Goal: Task Accomplishment & Management: Manage account settings

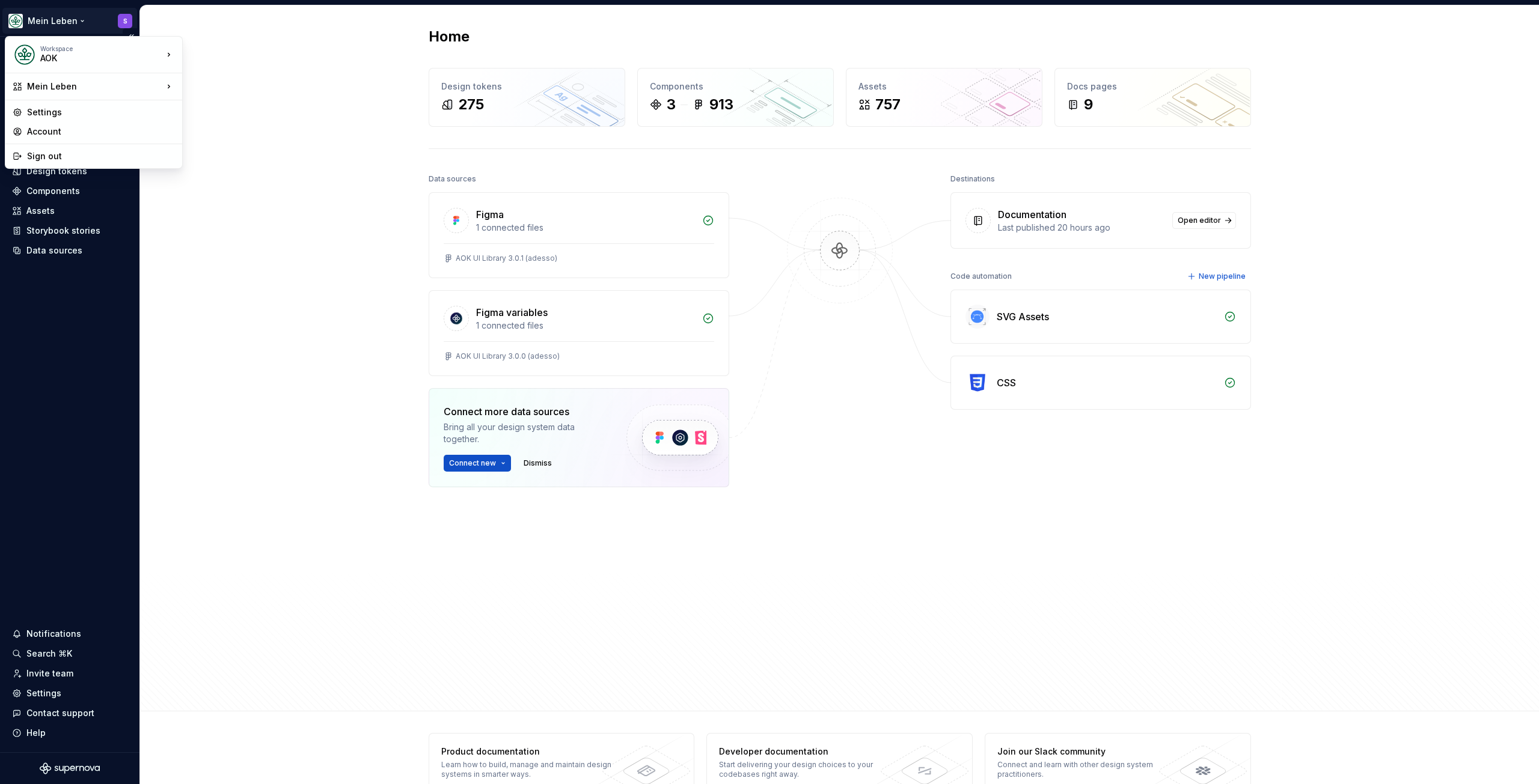
click at [75, 22] on html "Mein Leben S Home Documentation Analytics Code automation Design system data De…" at bounding box center [769, 392] width 1539 height 784
click at [320, 174] on html "Mein Leben S Home Documentation Analytics Code automation Design system data De…" at bounding box center [769, 392] width 1539 height 784
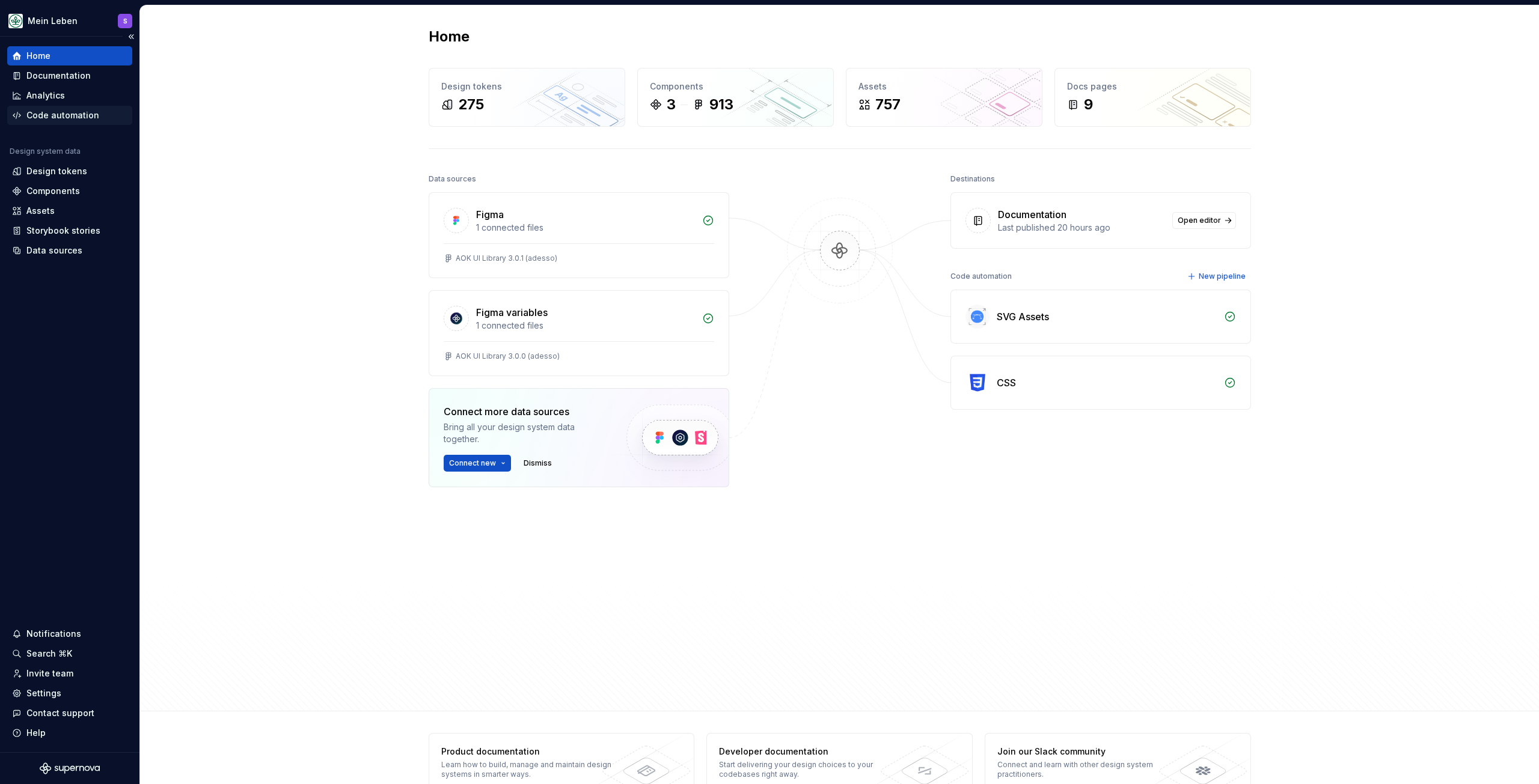
click at [80, 113] on div "Code automation" at bounding box center [62, 115] width 73 height 12
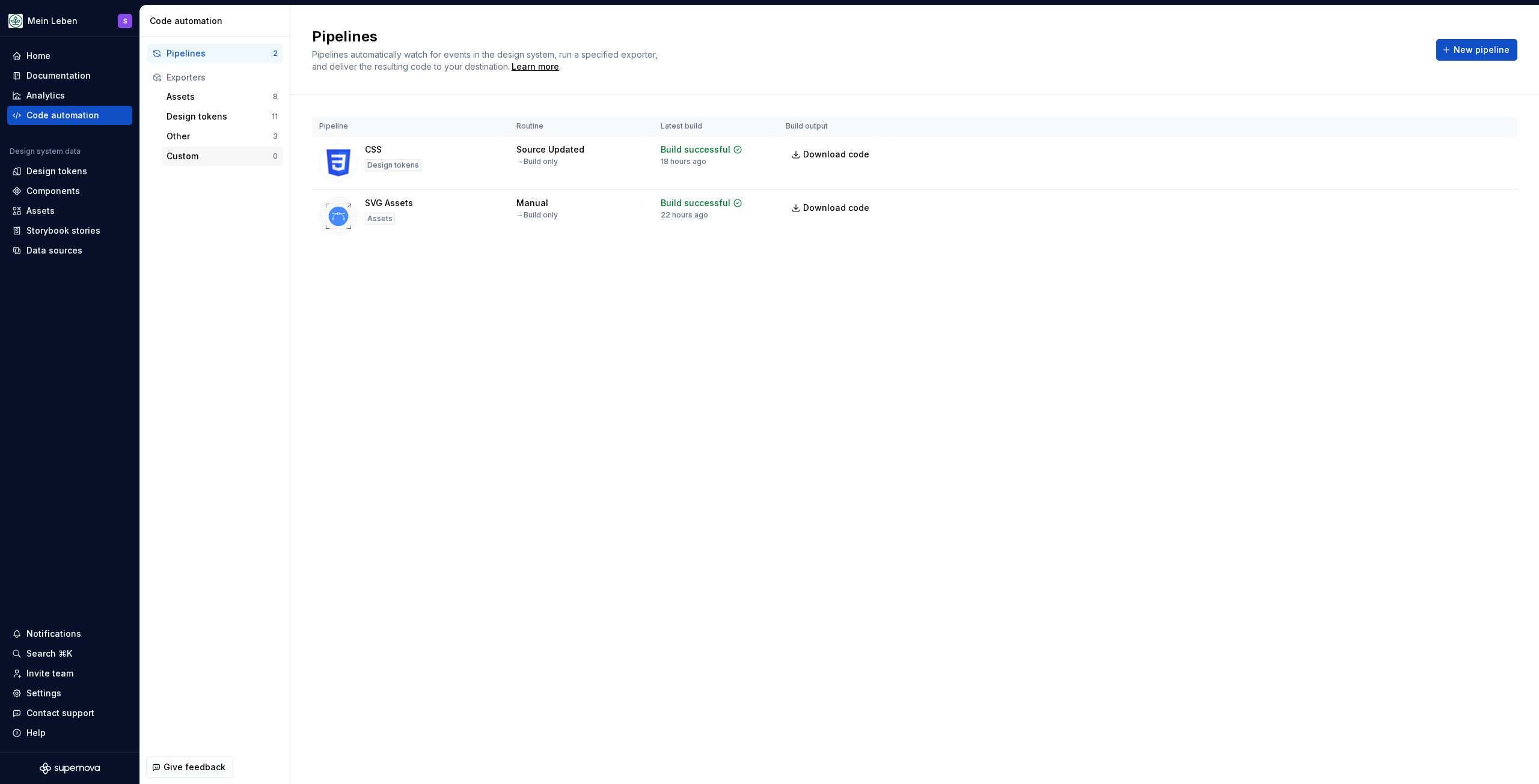
click at [197, 154] on div "Custom" at bounding box center [220, 156] width 107 height 12
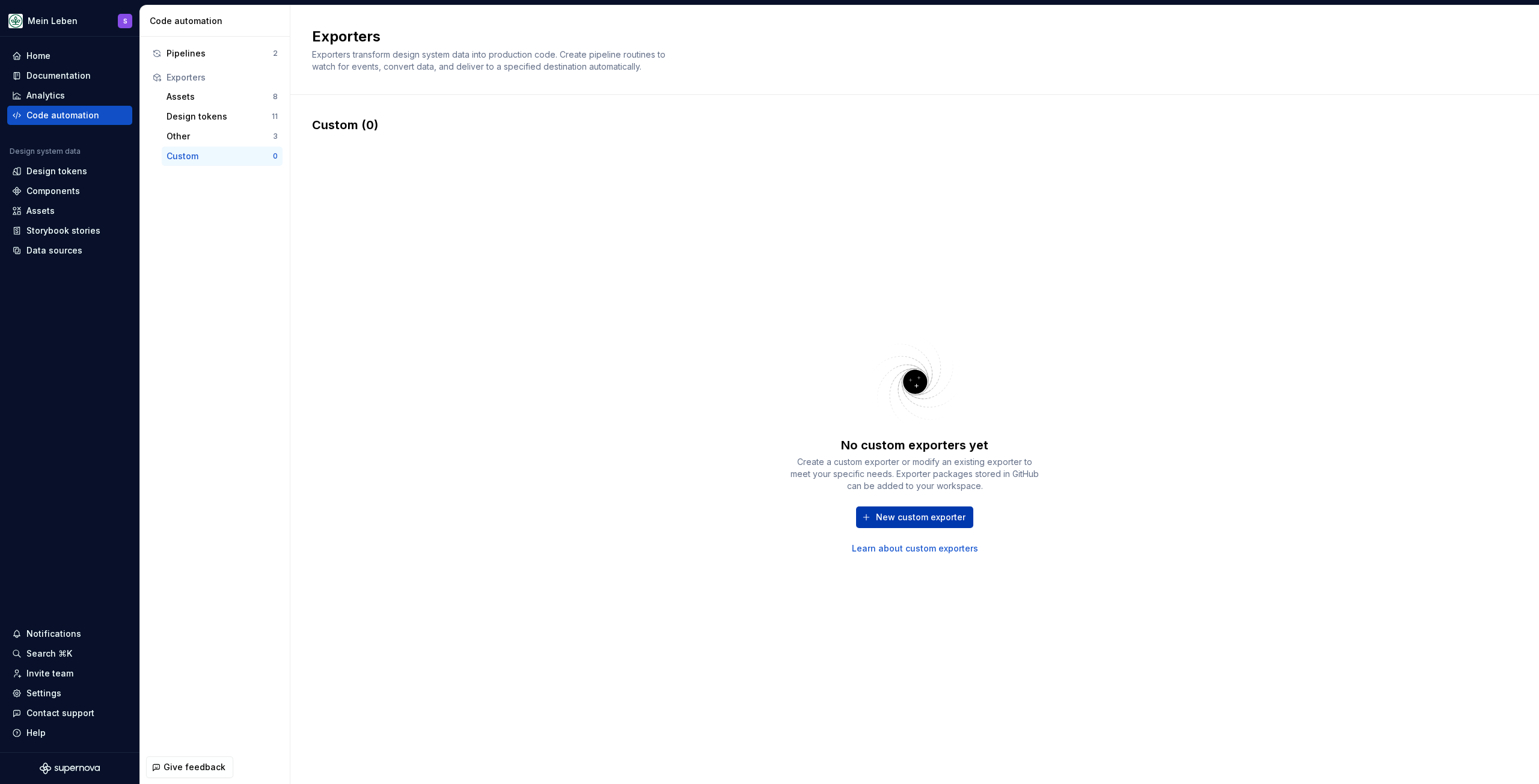
click at [926, 515] on span "New custom exporter" at bounding box center [920, 517] width 90 height 12
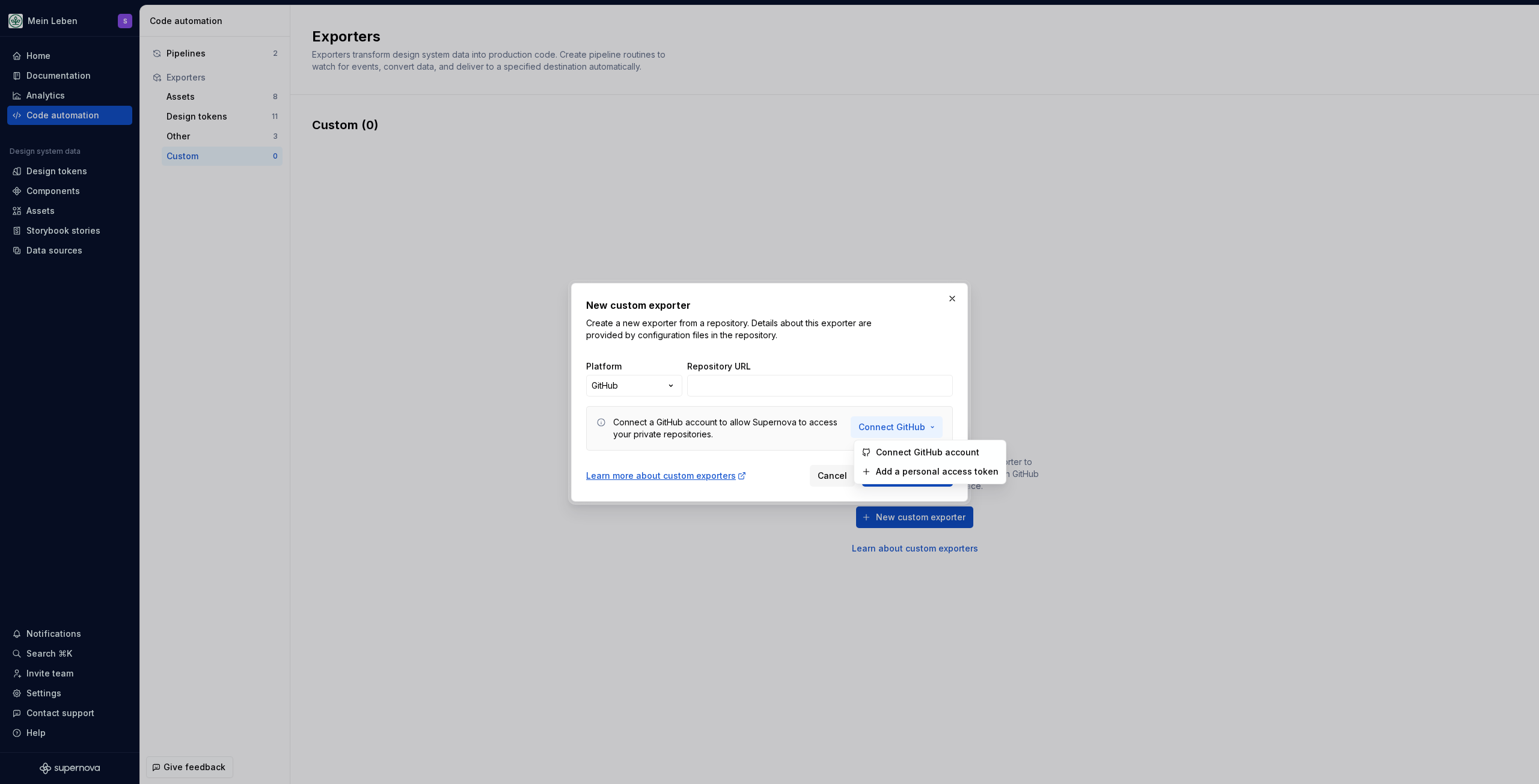
click at [921, 424] on span "Connect GitHub" at bounding box center [892, 427] width 67 height 12
click at [613, 395] on div "New custom exporter Create a new exporter from a repository. Details about this…" at bounding box center [769, 392] width 1539 height 784
select select "******"
click at [713, 375] on input "Repository URL" at bounding box center [819, 385] width 266 height 22
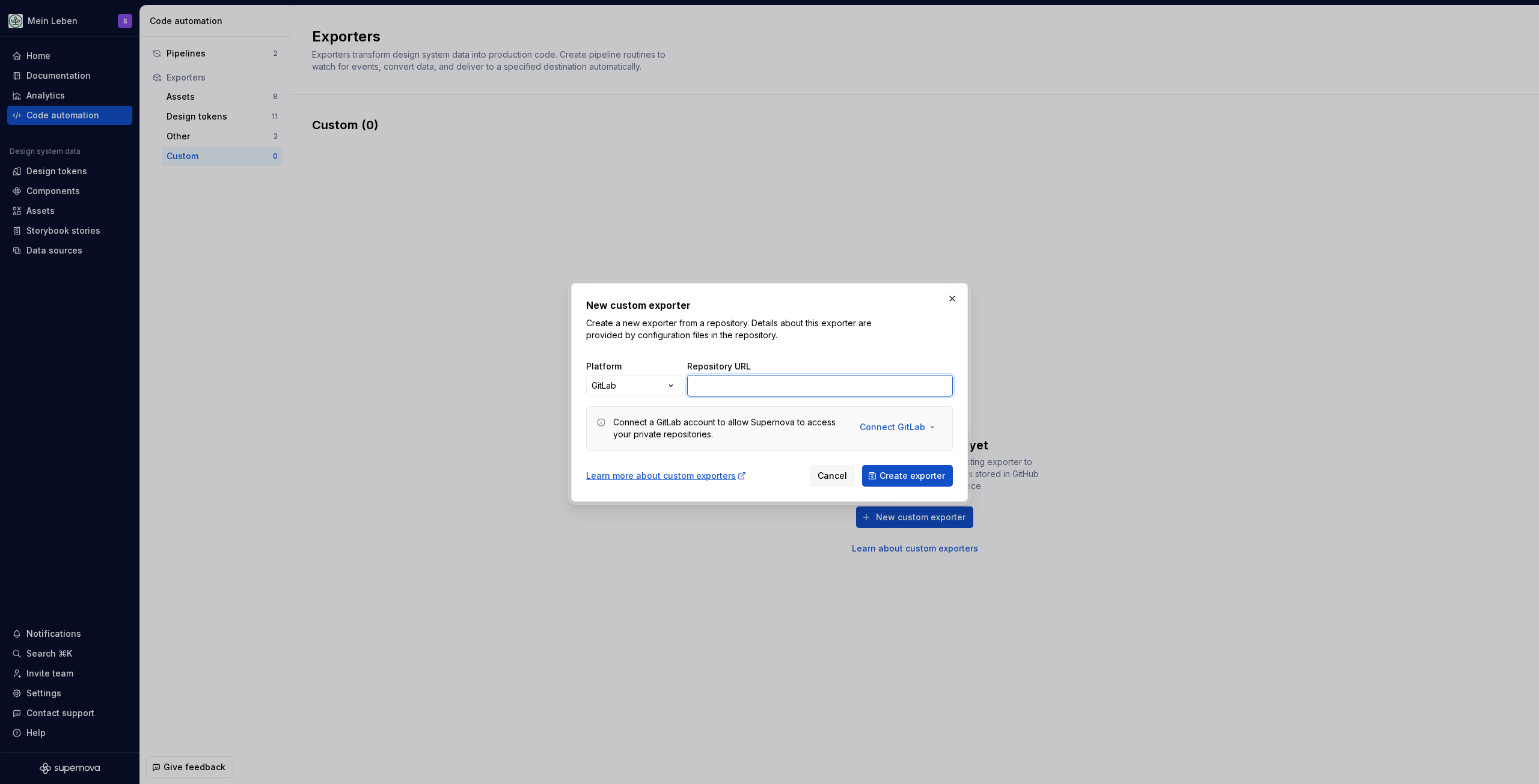
paste input "https://gitlab.adesso-group.com/alexander.kreetz/supernova-dev"
type input "https://gitlab.adesso-group.com/alexander.kreetz/supernova-dev"
click at [883, 478] on span "Create exporter" at bounding box center [912, 476] width 65 height 12
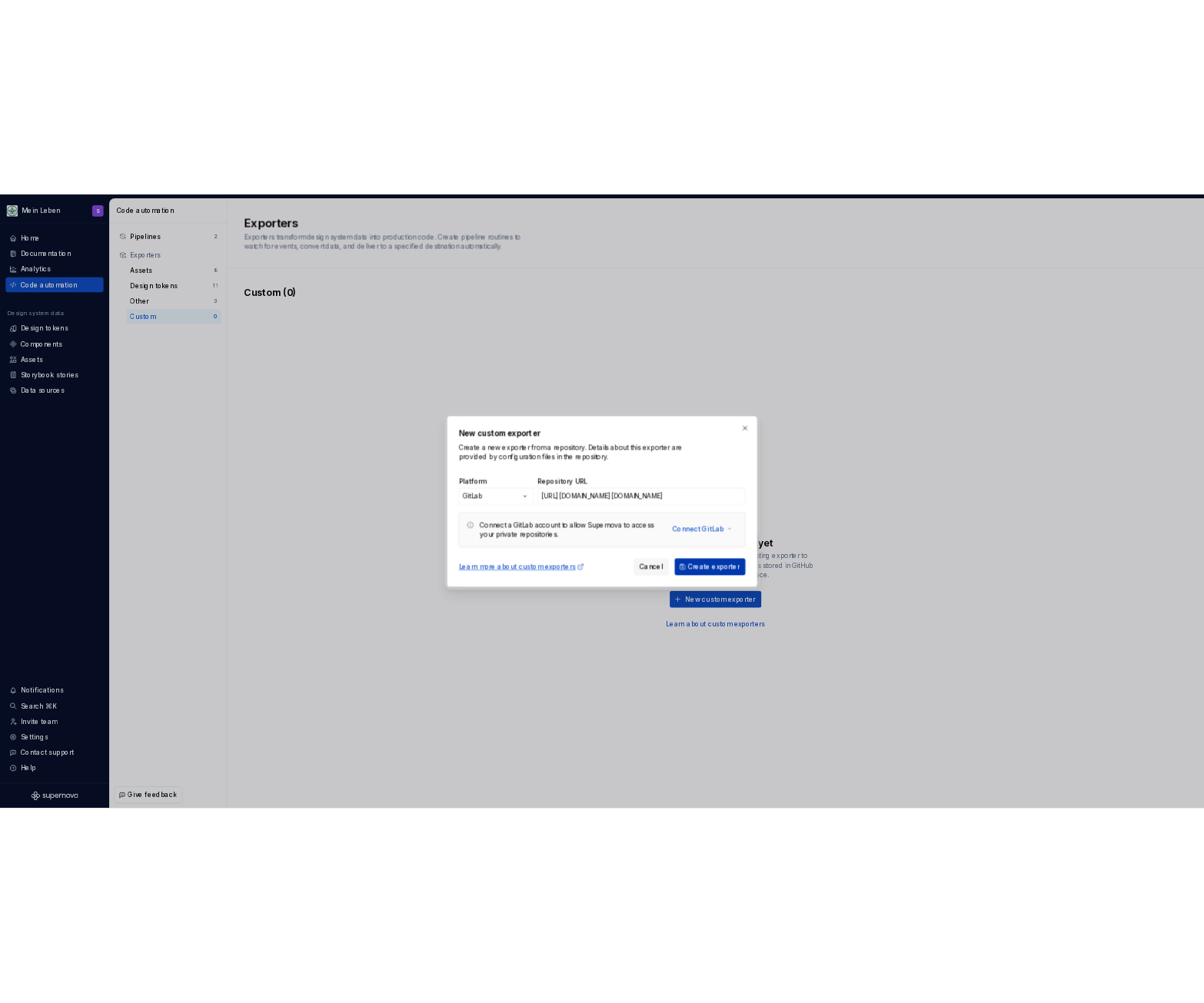
scroll to position [0, 0]
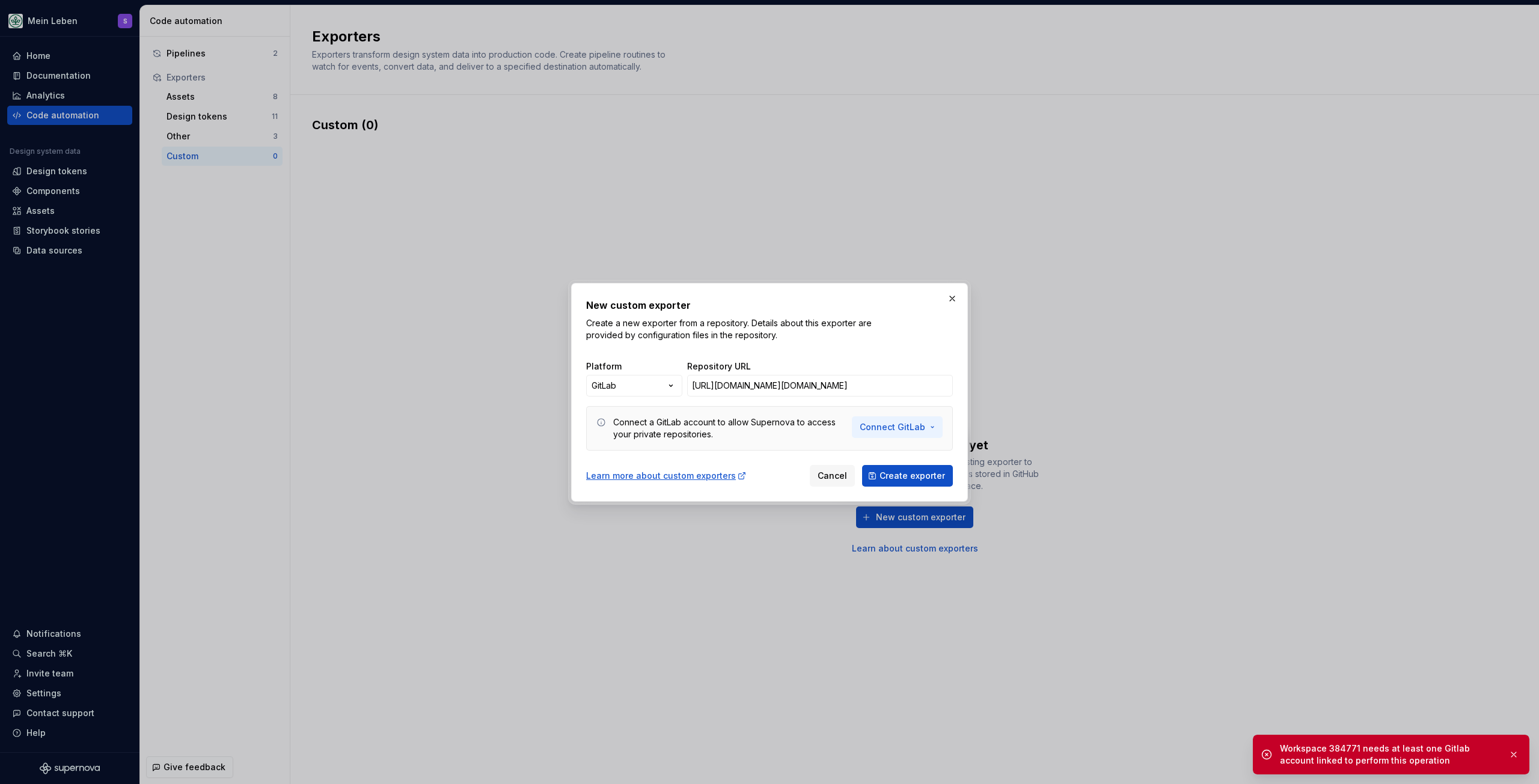
click at [904, 425] on span "Connect GitLab" at bounding box center [892, 427] width 65 height 12
click at [907, 472] on span "Add a personal access token" at bounding box center [938, 472] width 123 height 12
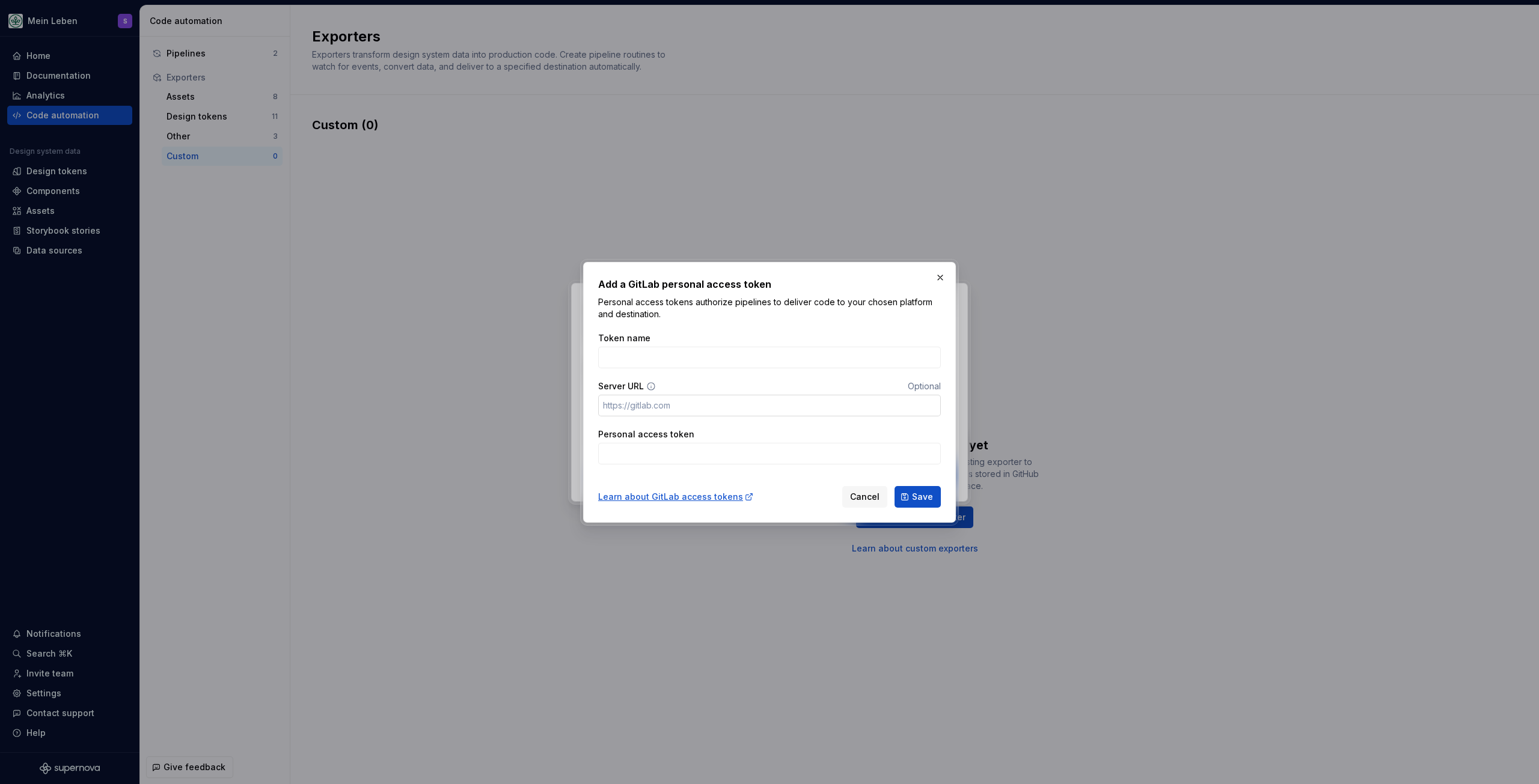
click at [675, 401] on input "Server URL" at bounding box center [769, 405] width 342 height 22
paste input "https://gitlab.adesso-group.com/alexander.kreetz/supernova-dev"
drag, startPoint x: 731, startPoint y: 404, endPoint x: 1066, endPoint y: 406, distance: 335.0
click at [1064, 406] on div "Add a GitLab personal access token Personal access tokens authorize pipelines t…" at bounding box center [769, 392] width 1539 height 784
type input "[URL][DOMAIN_NAME]"
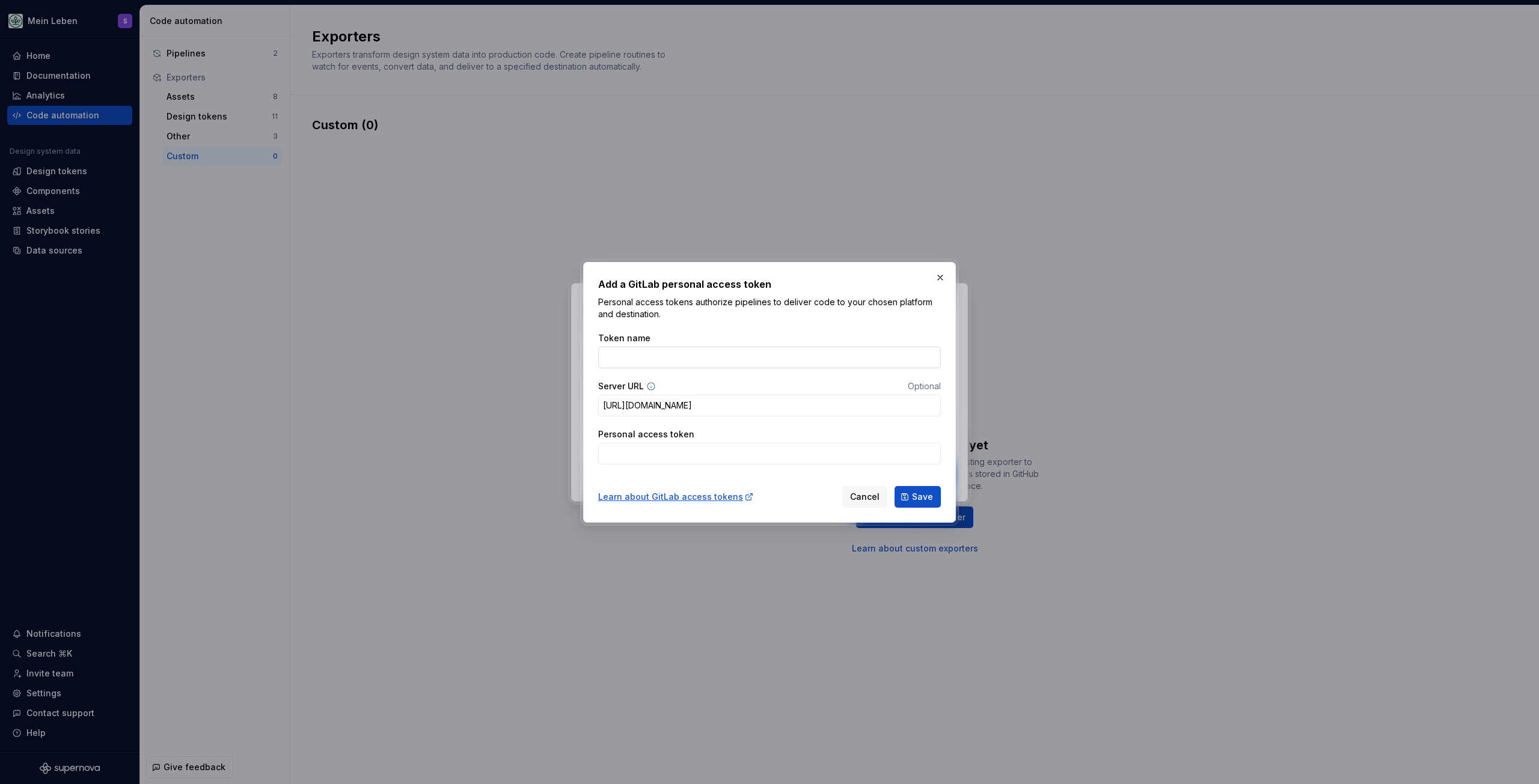
click at [618, 359] on input "Token name" at bounding box center [769, 357] width 342 height 22
type input "Supernova"
click at [643, 446] on input "Personal access token" at bounding box center [769, 453] width 342 height 22
paste input "glpat-X4yizhjjMMpFCuGYZi9D"
type input "glpat-X4yizhjjMMpFCuGYZi9D"
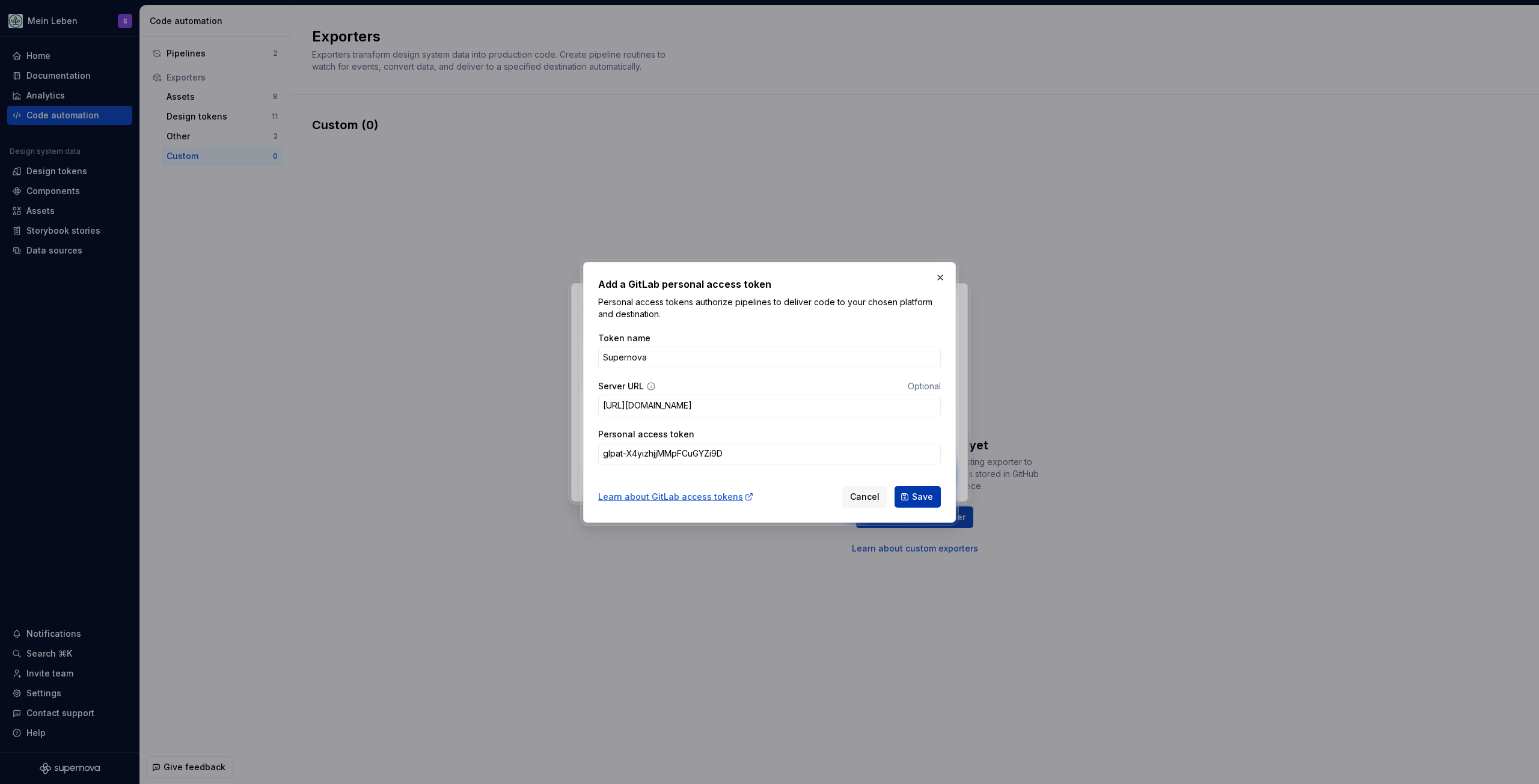
click at [912, 497] on button "Save" at bounding box center [918, 497] width 46 height 22
click at [799, 297] on p "Personal access tokens authorize pipelines to deliver code to your chosen platf…" at bounding box center [769, 308] width 342 height 24
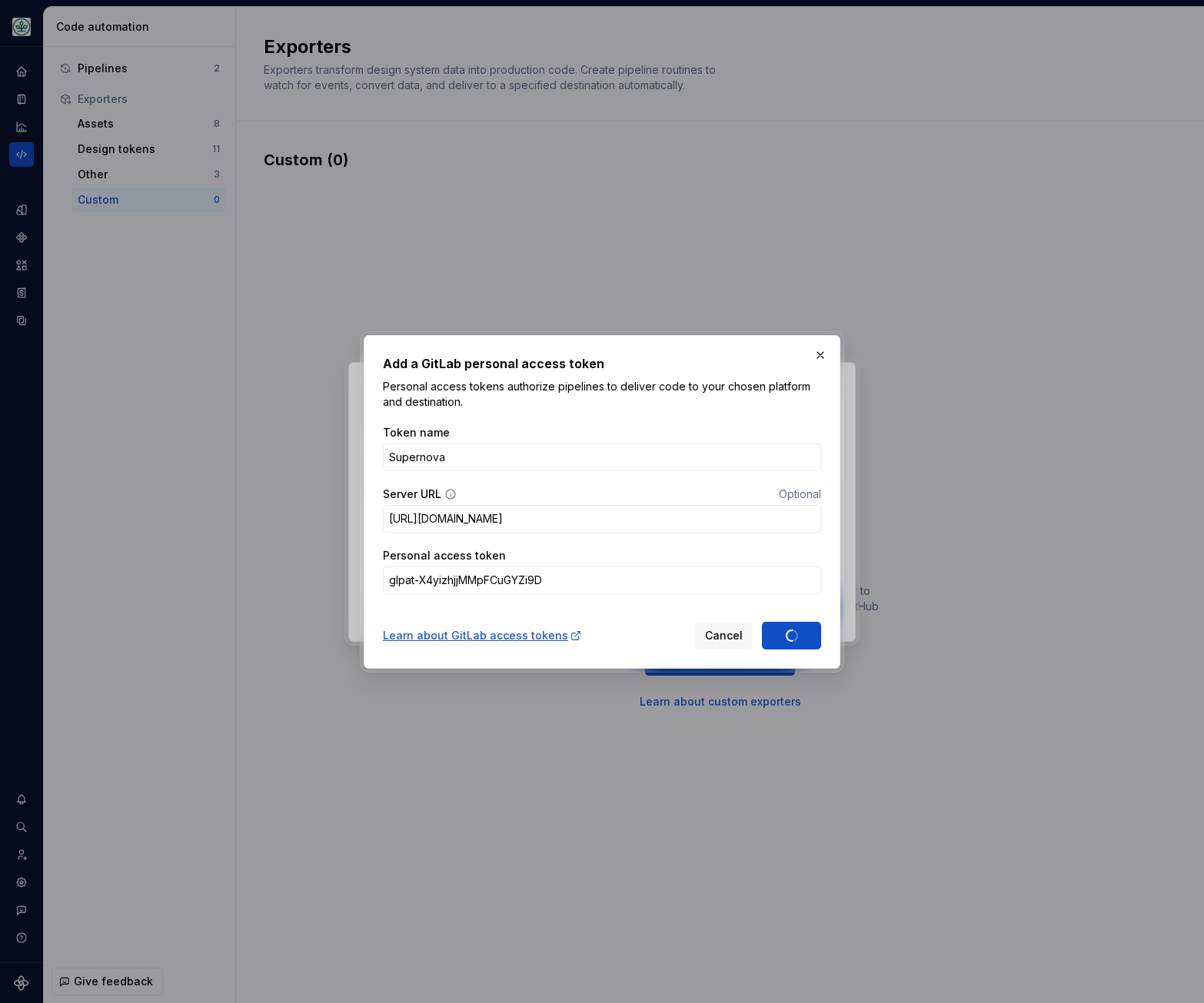
click at [782, 645] on div "Cancel Save" at bounding box center [758, 635] width 126 height 28
click at [815, 352] on button "button" at bounding box center [820, 355] width 22 height 22
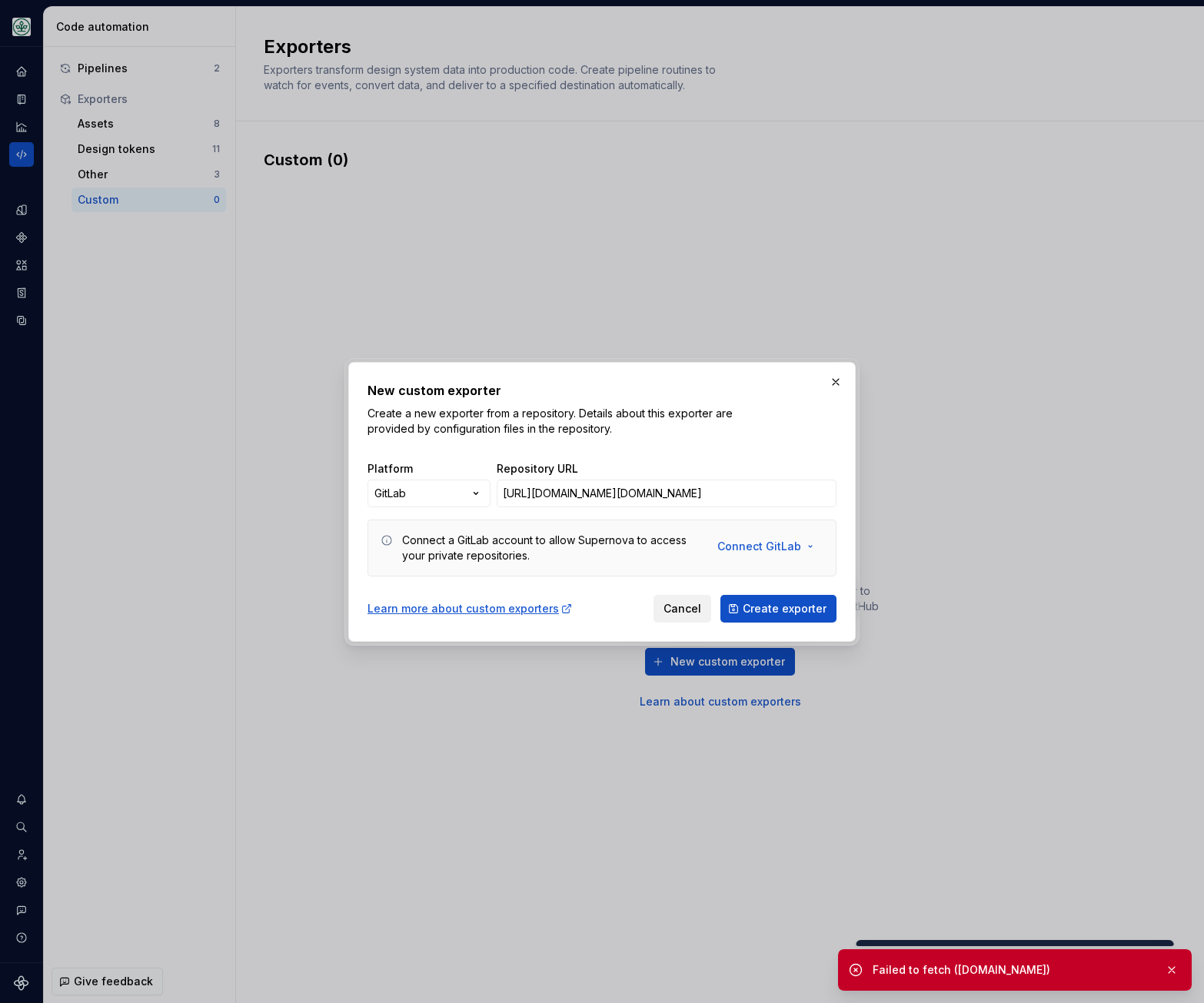
click at [659, 619] on button "Cancel" at bounding box center [682, 608] width 58 height 28
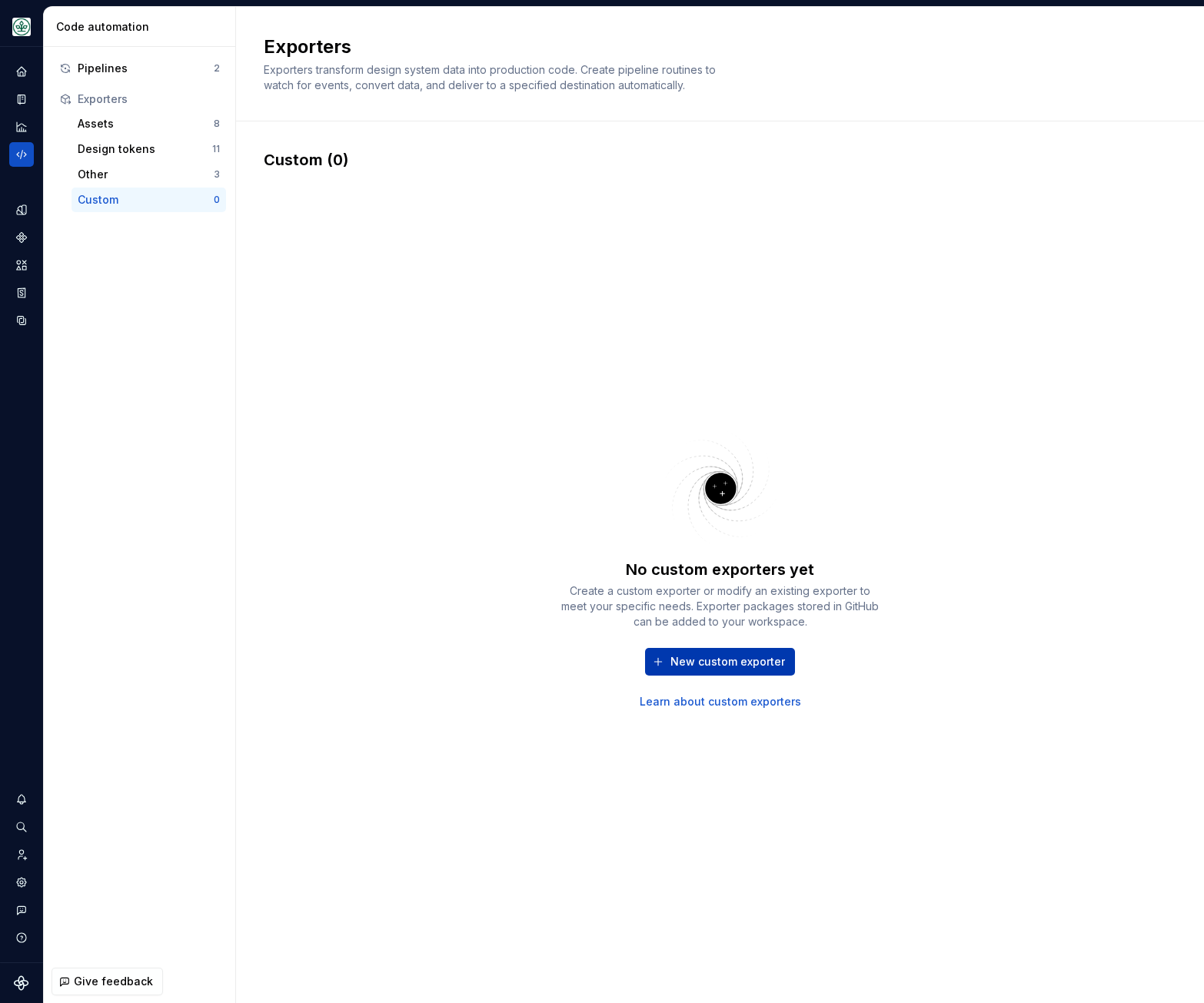
click at [729, 666] on span "New custom exporter" at bounding box center [727, 662] width 114 height 15
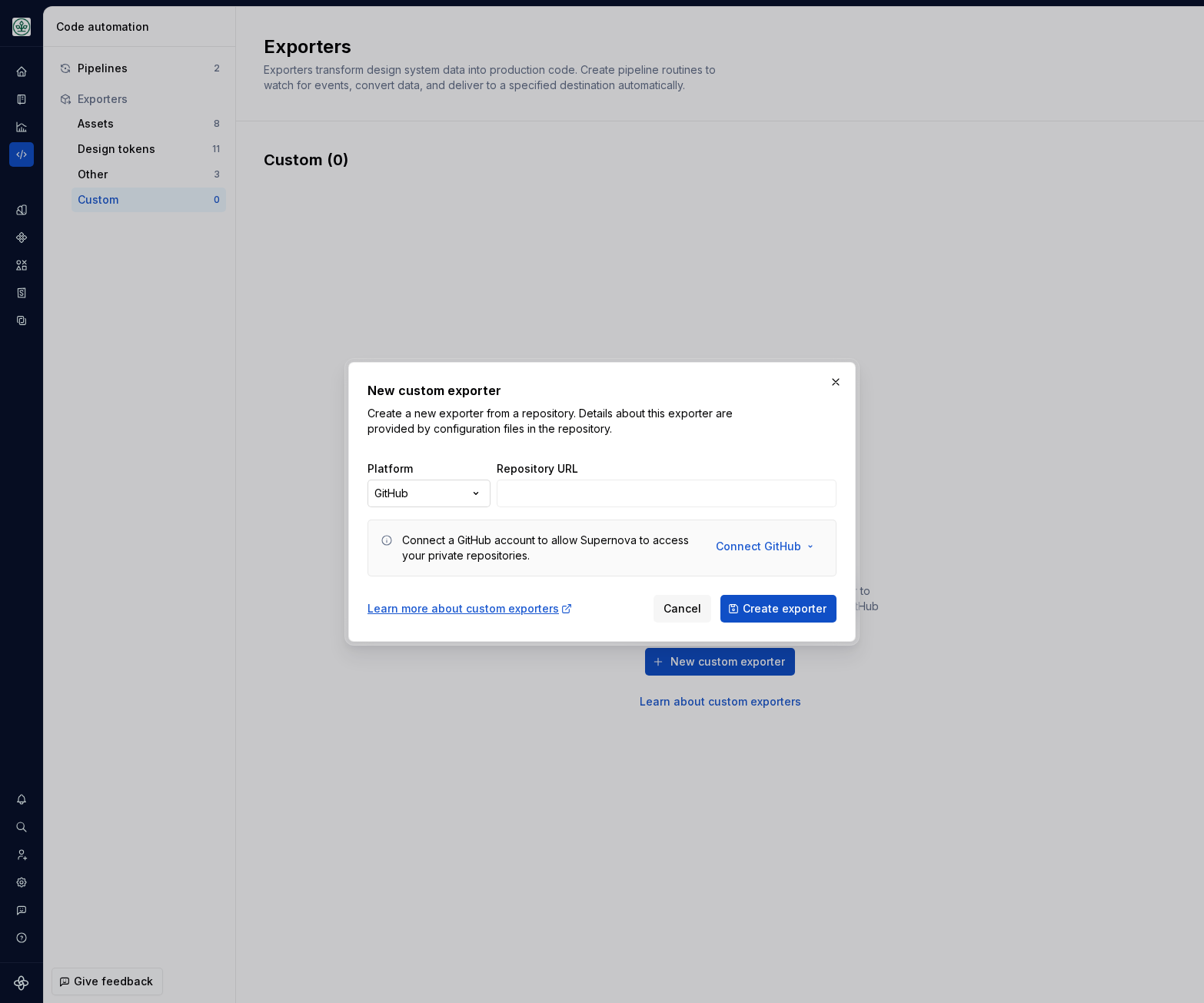
click at [429, 494] on div "New custom exporter Create a new exporter from a repository. Details about this…" at bounding box center [602, 502] width 1204 height 1003
select select "******"
click at [782, 546] on span "Connect GitLab" at bounding box center [759, 547] width 84 height 15
click at [810, 580] on span "Connect GitLab account" at bounding box center [818, 579] width 157 height 15
click at [740, 546] on span "Connect GitLab" at bounding box center [759, 547] width 84 height 15
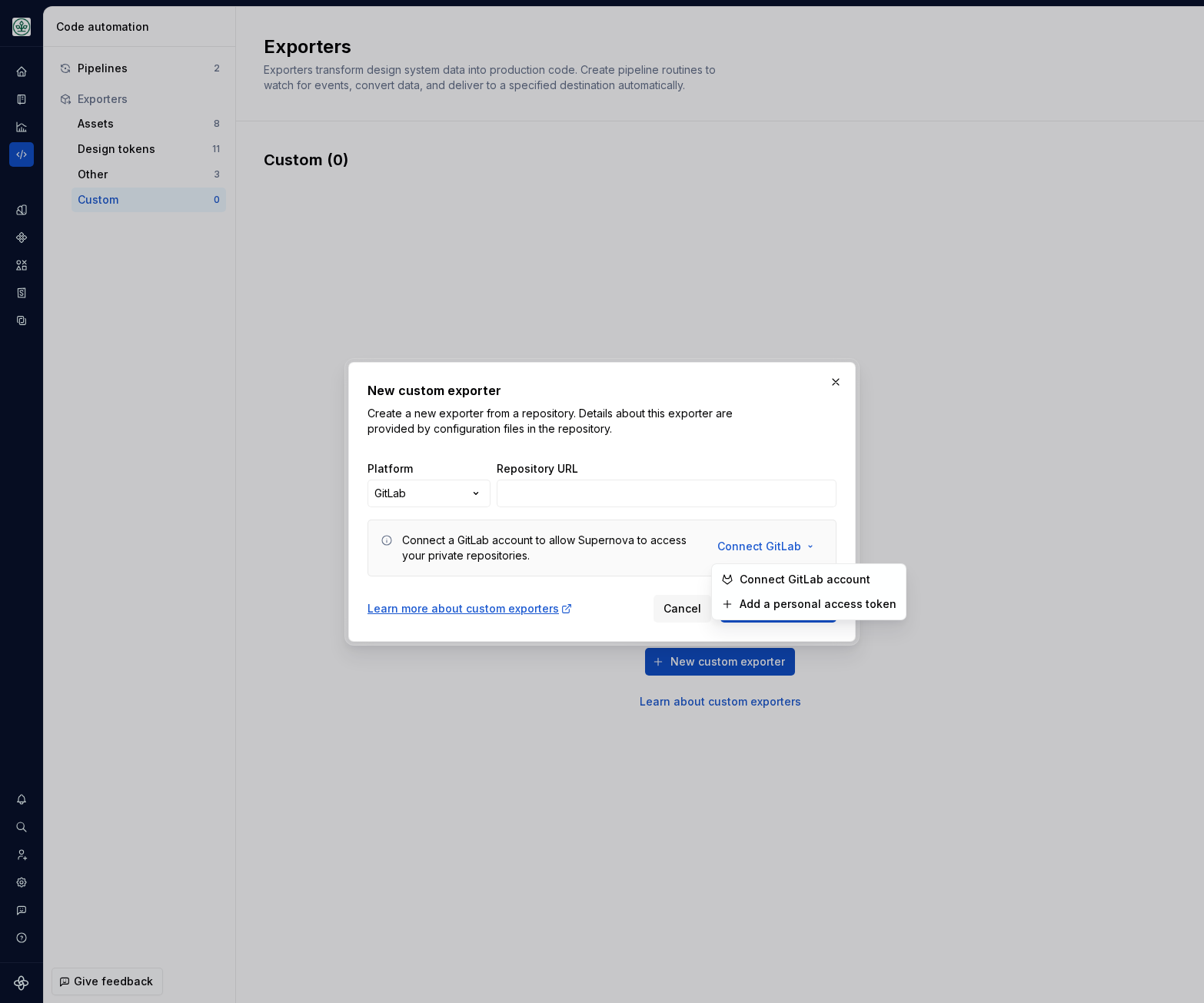
click at [799, 608] on span "Add a personal access token" at bounding box center [818, 604] width 157 height 15
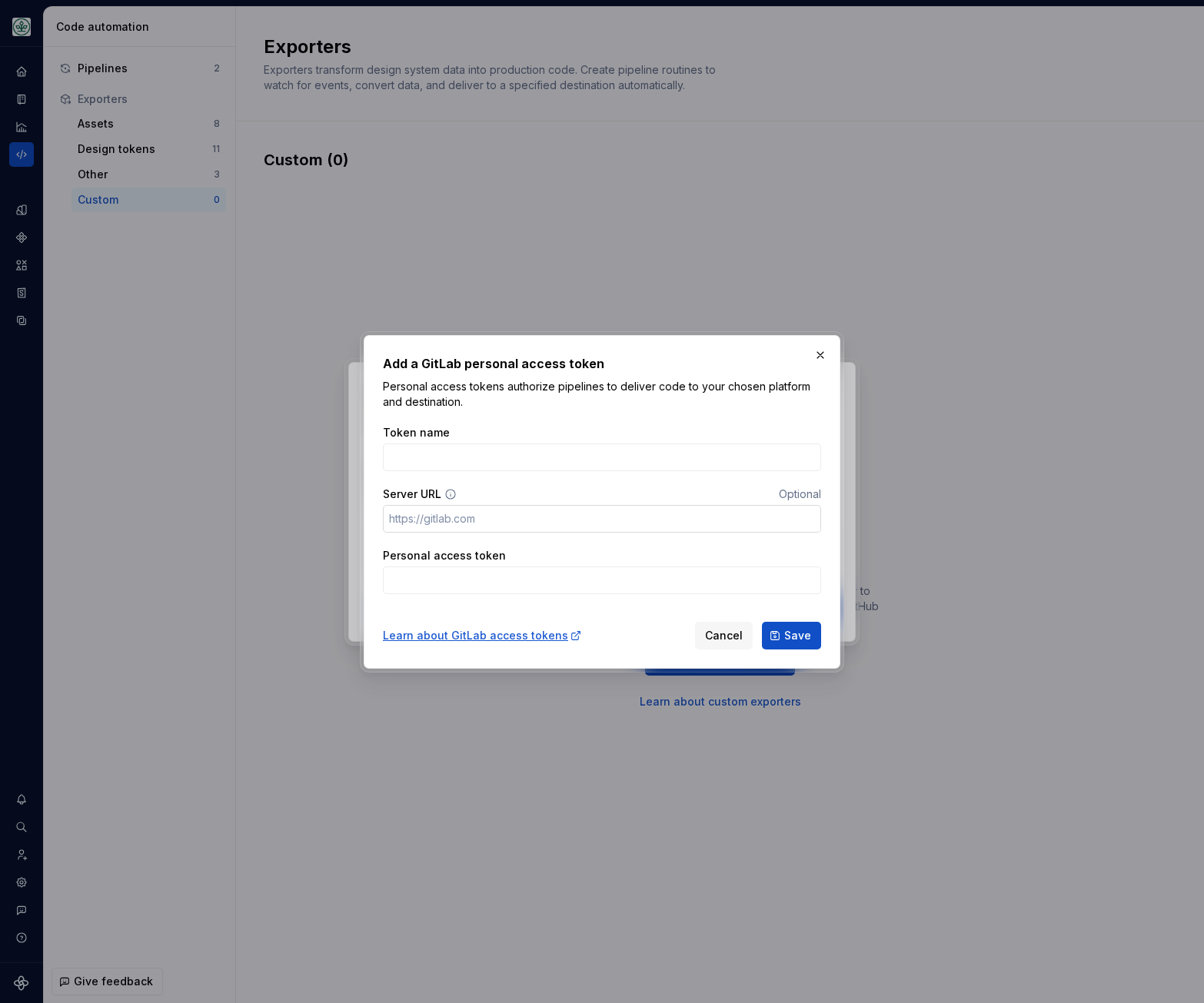
click at [554, 516] on input "Server URL" at bounding box center [602, 518] width 438 height 28
type input "[URL][DOMAIN_NAME]"
click at [485, 456] on input "Token name" at bounding box center [602, 457] width 438 height 28
type input "Supernova"
click at [512, 578] on input "Personal access token" at bounding box center [602, 580] width 438 height 28
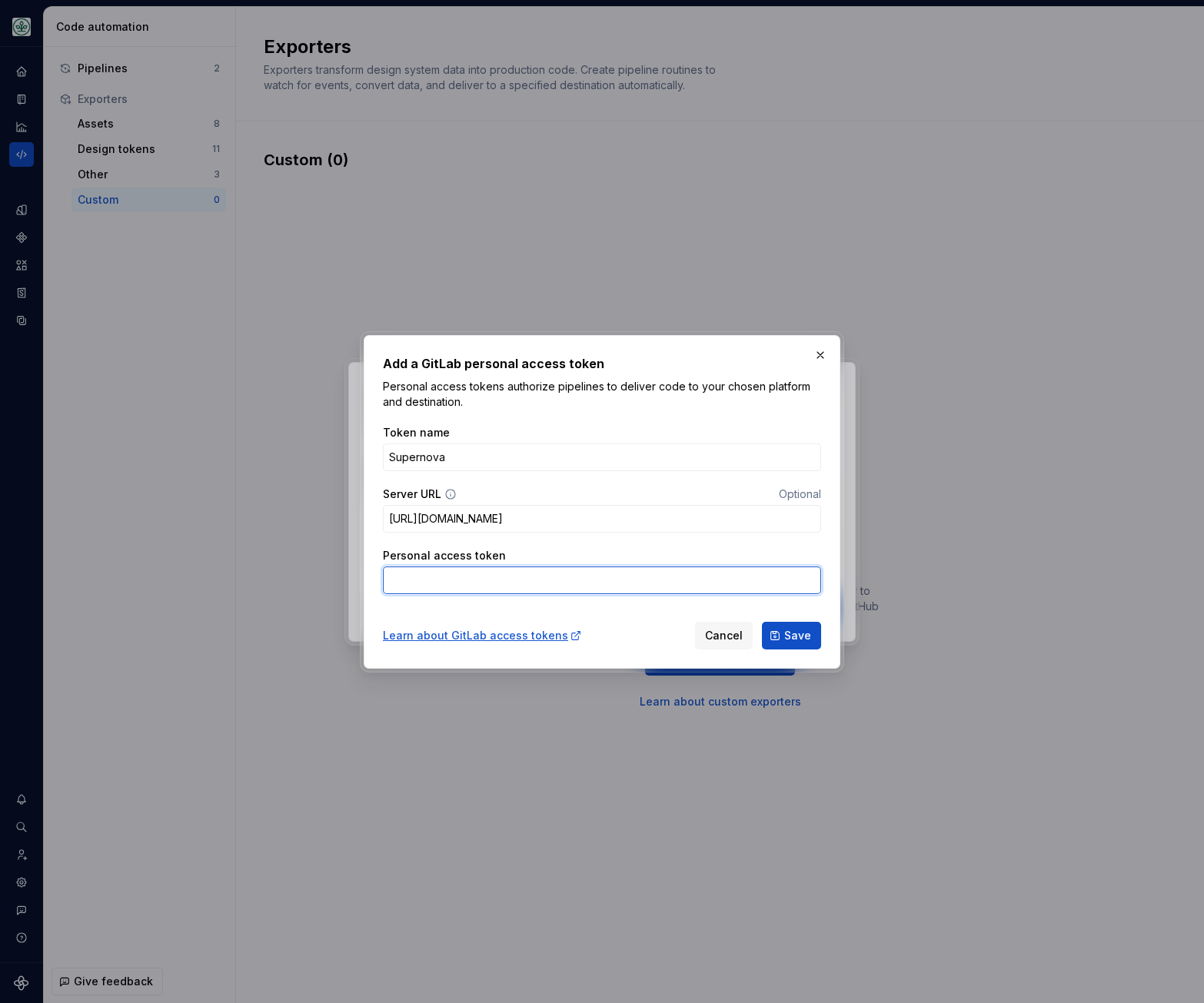
paste input "glpat-X4yizhjjMMpFCuGYZi9D"
type input "glpat-X4yizhjjMMpFCuGYZi9D"
click at [798, 645] on button "Save" at bounding box center [791, 635] width 59 height 28
click at [733, 639] on span "Cancel" at bounding box center [724, 636] width 38 height 15
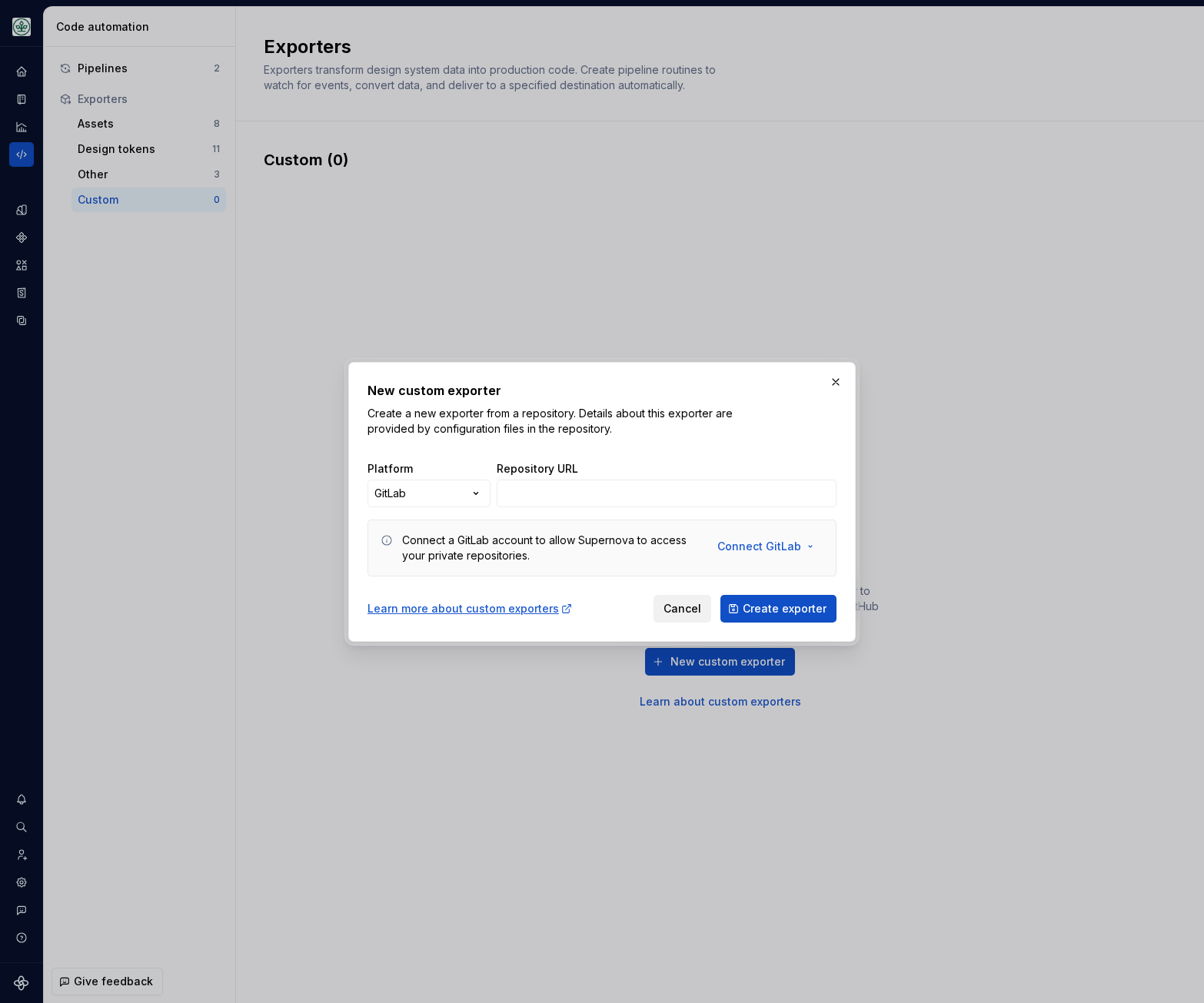
click at [696, 605] on span "Cancel" at bounding box center [682, 608] width 38 height 15
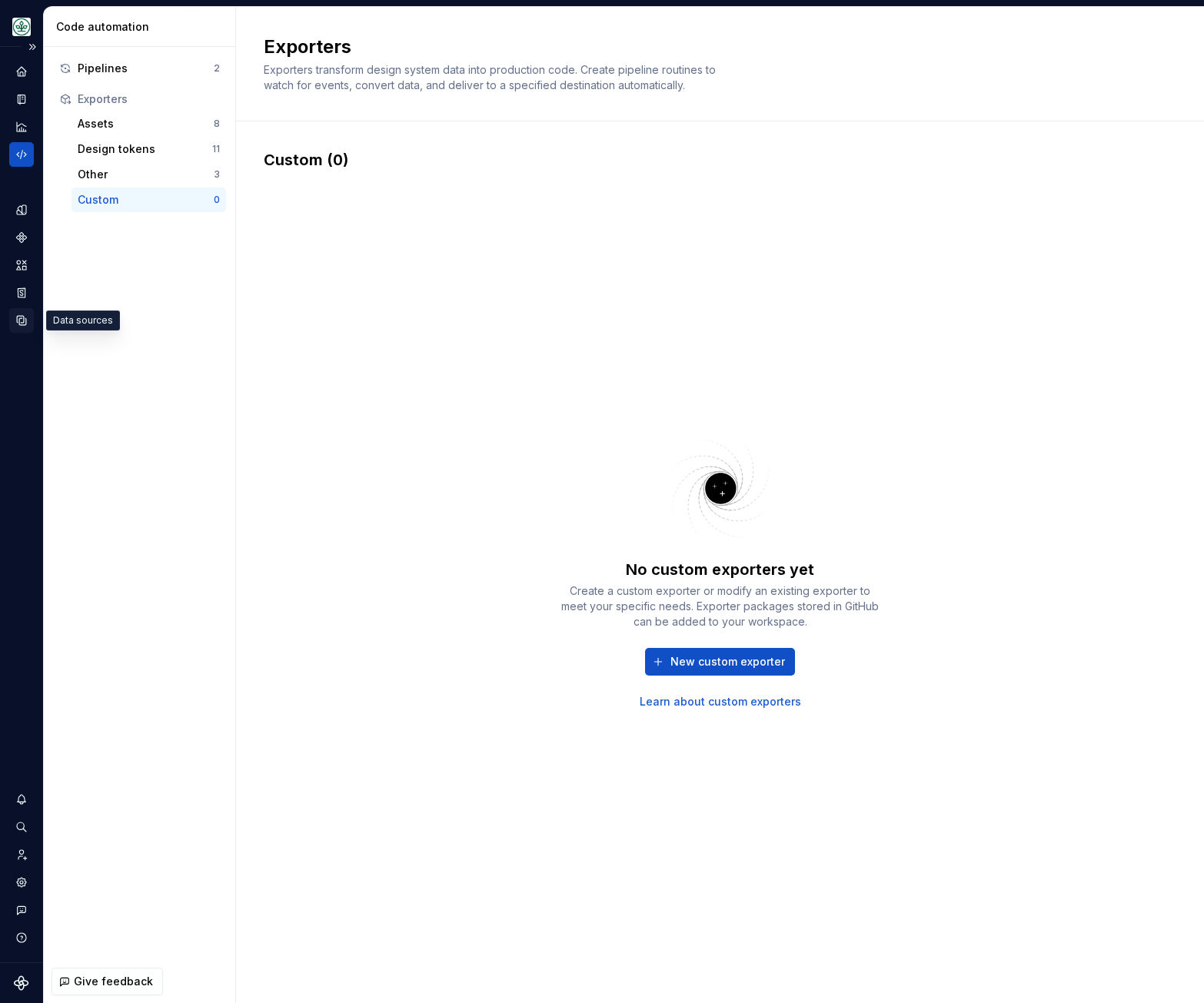
click at [21, 327] on icon "Data sources" at bounding box center [21, 320] width 14 height 14
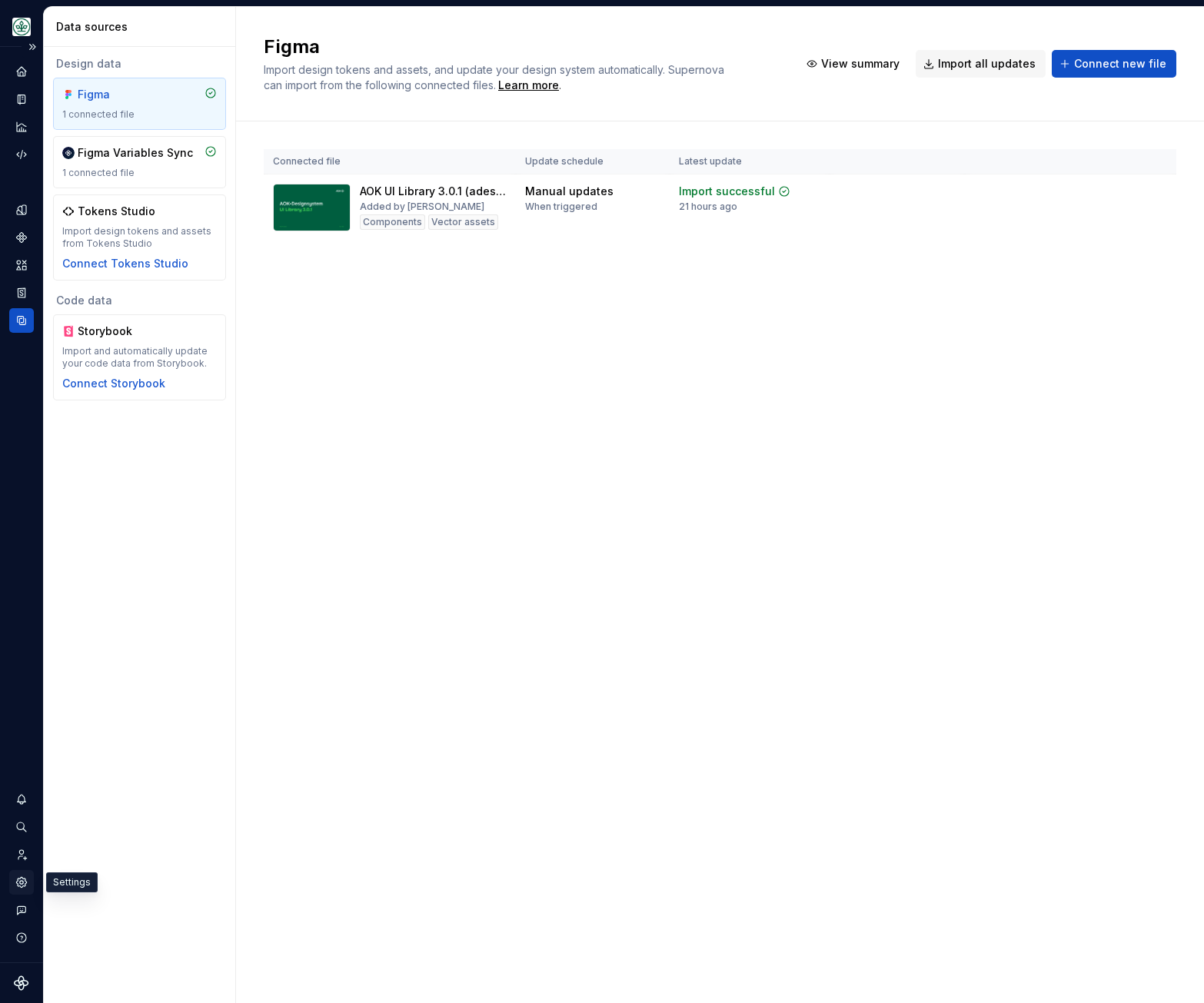
click at [25, 881] on icon "Settings" at bounding box center [21, 883] width 10 height 10
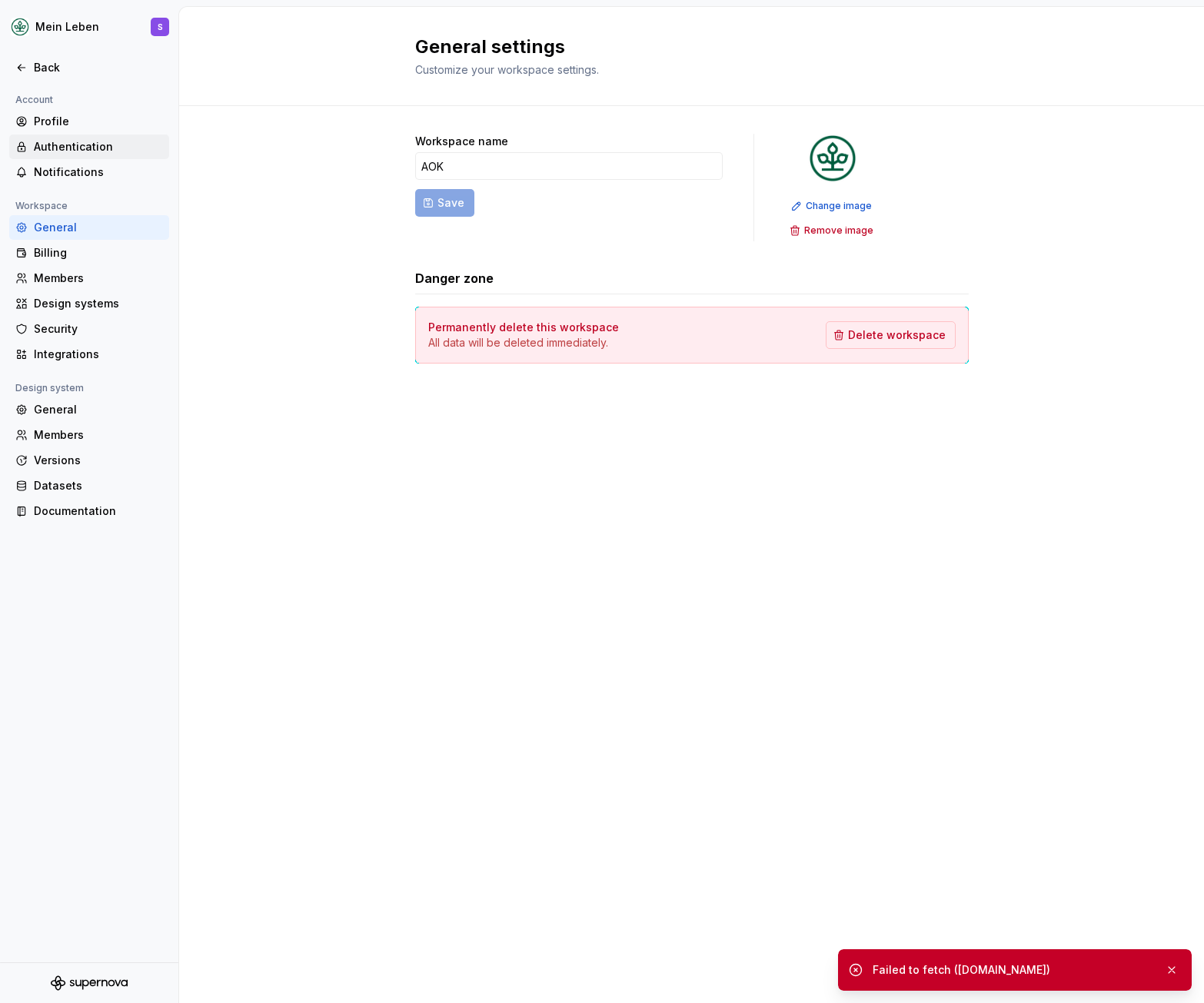
click at [94, 144] on div "Authentication" at bounding box center [98, 146] width 130 height 15
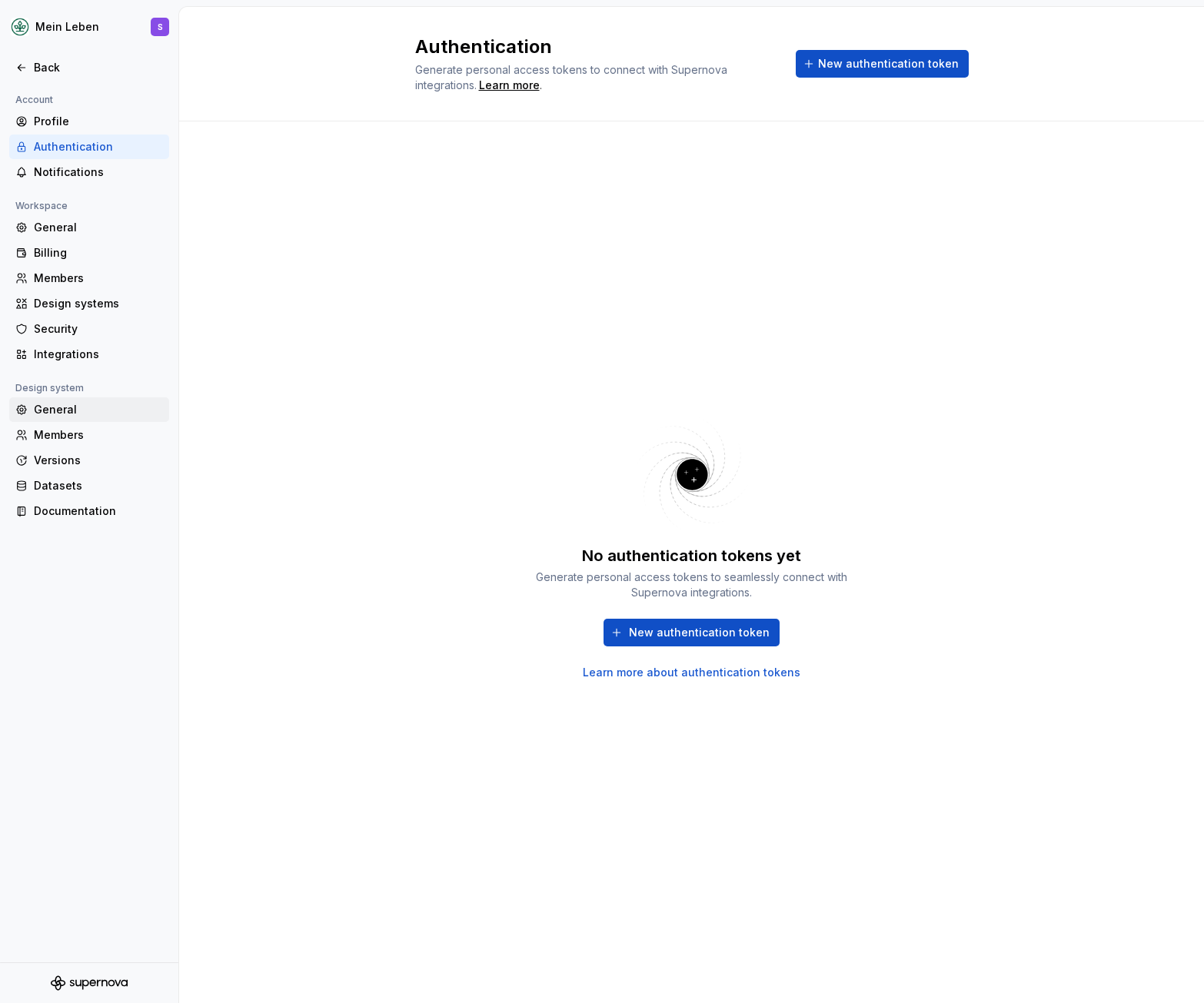
click at [75, 410] on div "General" at bounding box center [98, 410] width 130 height 15
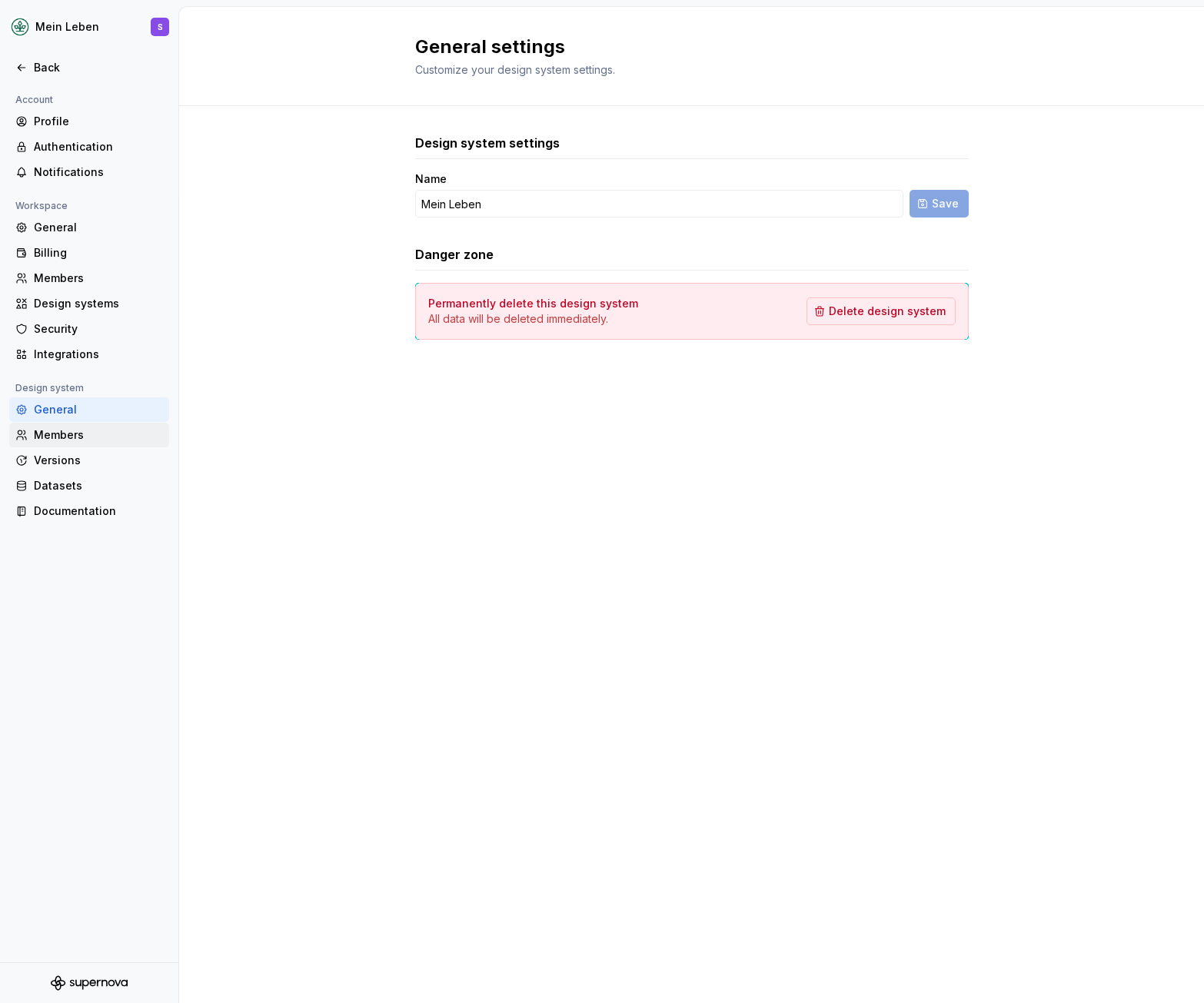
click at [81, 434] on div "Members" at bounding box center [98, 435] width 130 height 15
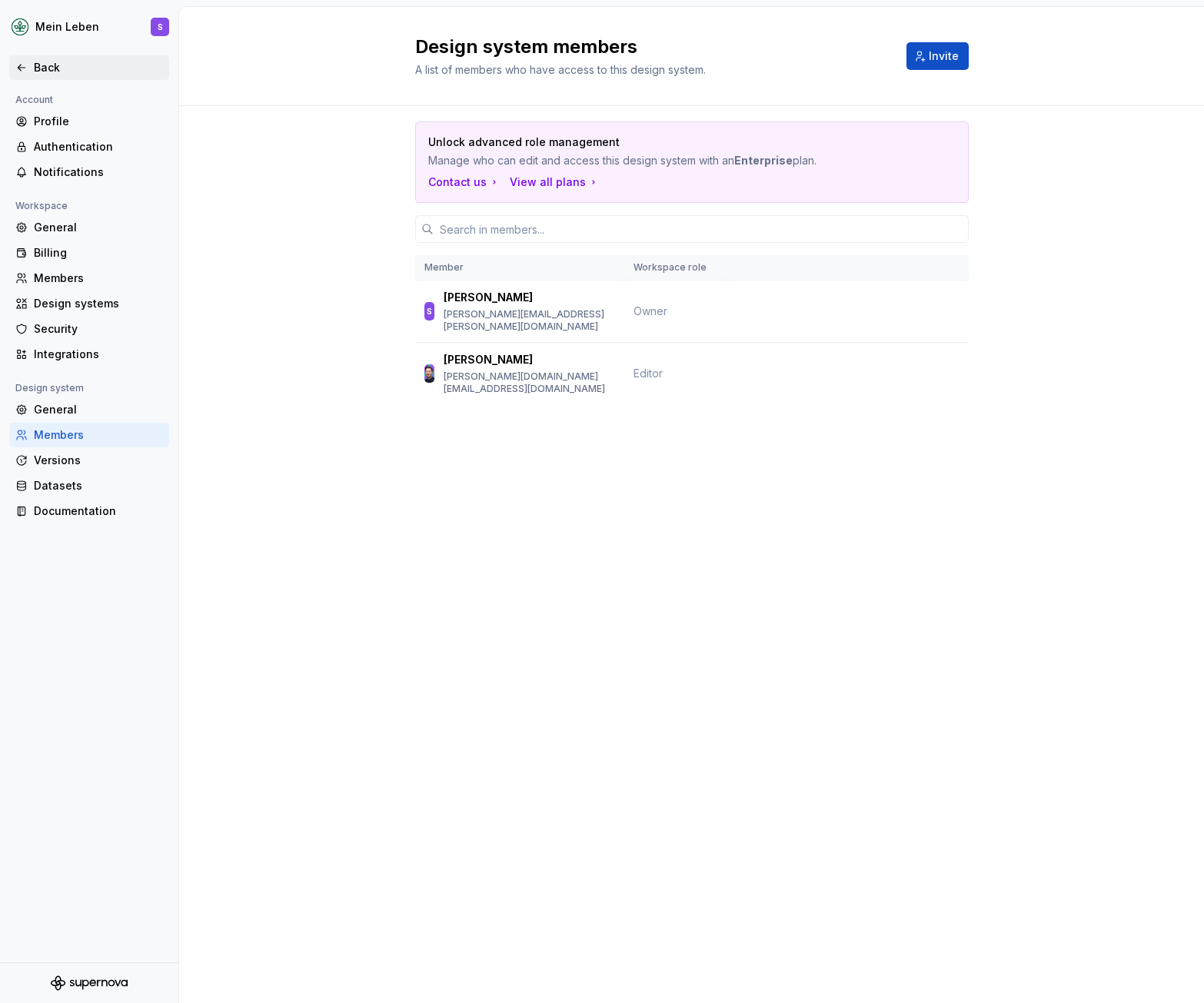
click at [48, 66] on div "Back" at bounding box center [98, 68] width 130 height 15
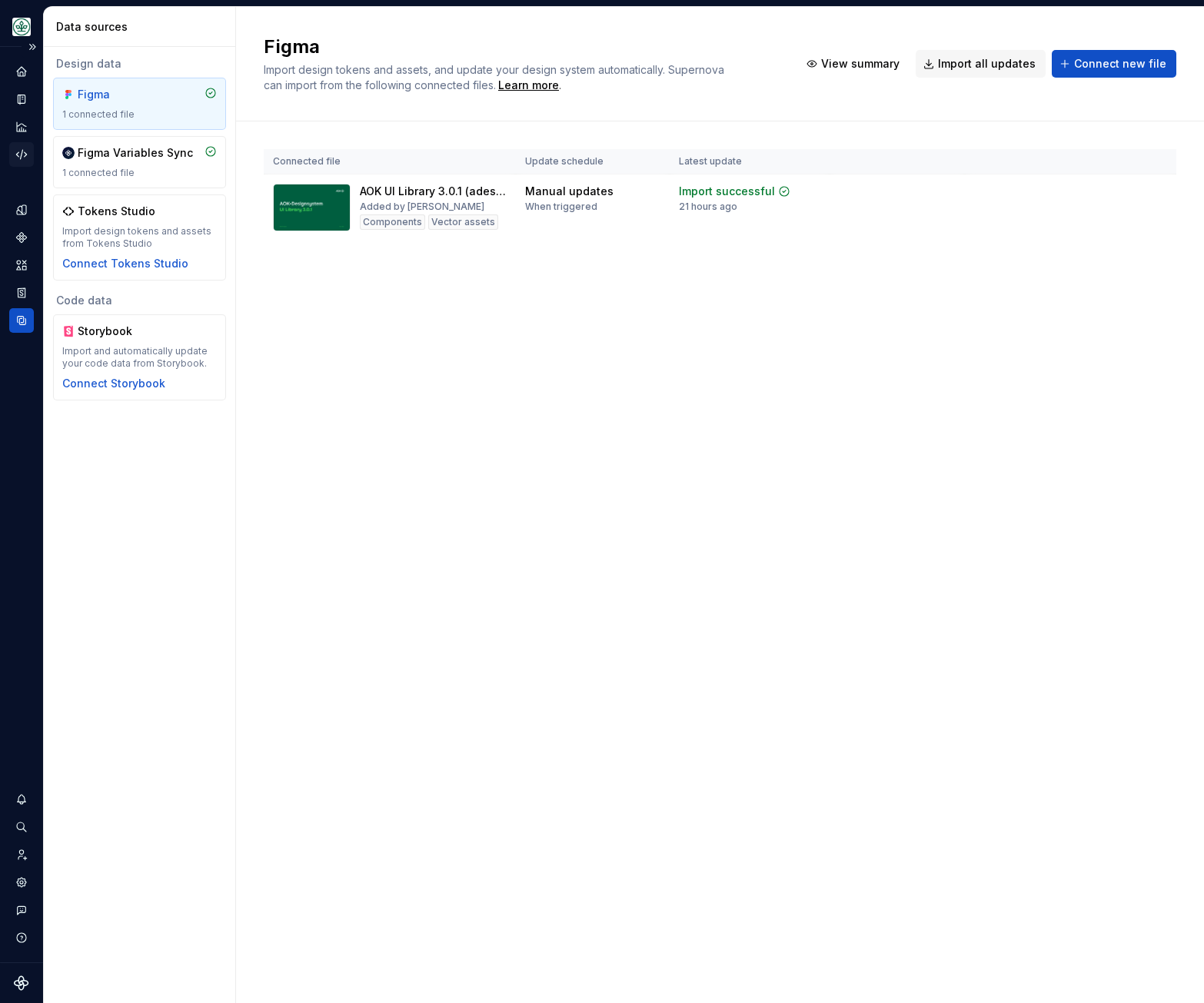
click at [24, 154] on icon "Code automation" at bounding box center [21, 155] width 14 height 14
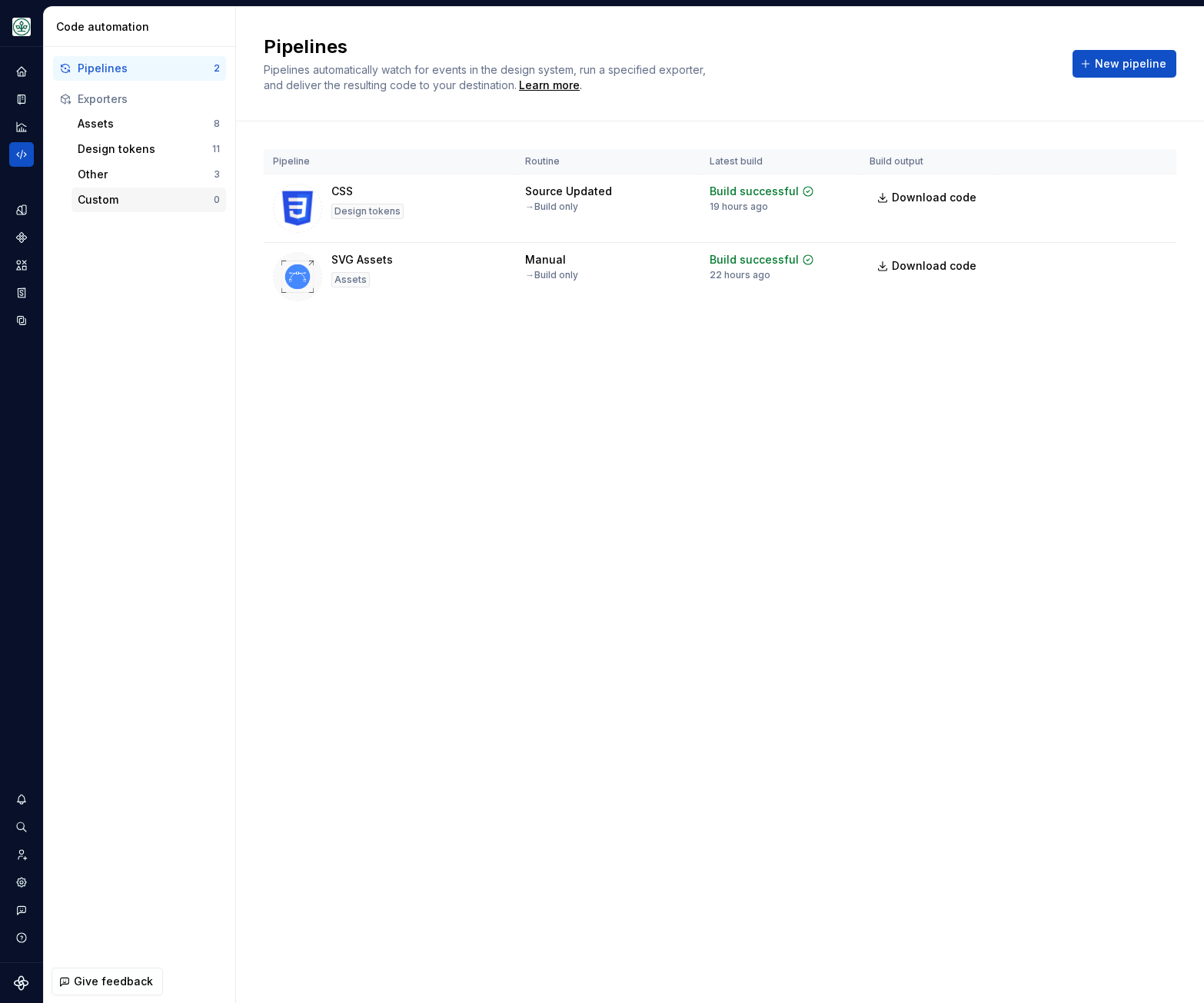
click at [131, 196] on div "Custom" at bounding box center [145, 200] width 136 height 15
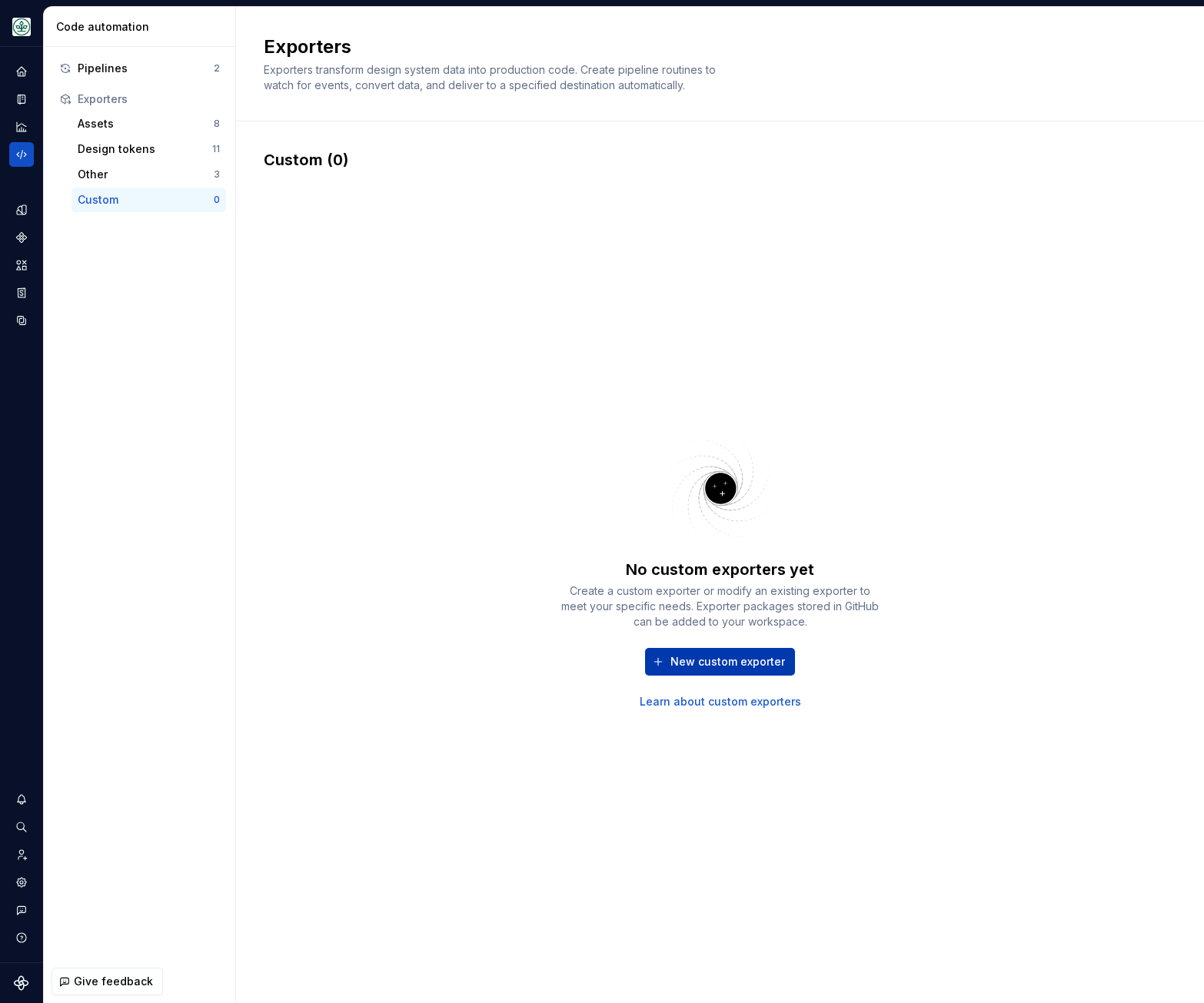
click at [730, 650] on button "New custom exporter" at bounding box center [719, 661] width 150 height 28
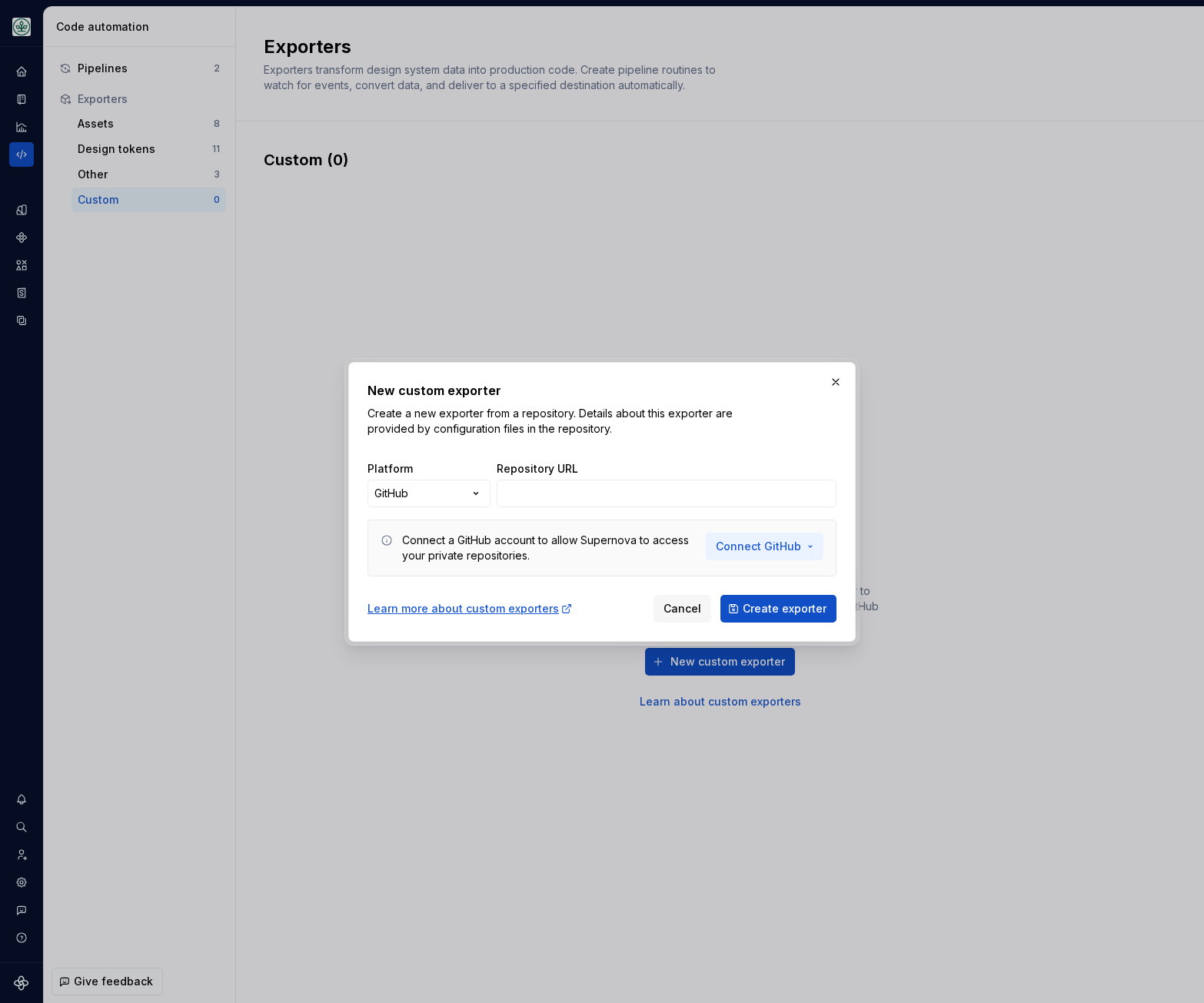
click at [791, 545] on span "Connect GitHub" at bounding box center [758, 547] width 85 height 15
click at [757, 543] on span "Connect GitHub" at bounding box center [758, 547] width 85 height 15
click at [381, 494] on div "New custom exporter Create a new exporter from a repository. Details about this…" at bounding box center [602, 502] width 1204 height 1003
select select "******"
click at [483, 609] on div "Learn more about custom exporters" at bounding box center [470, 608] width 206 height 15
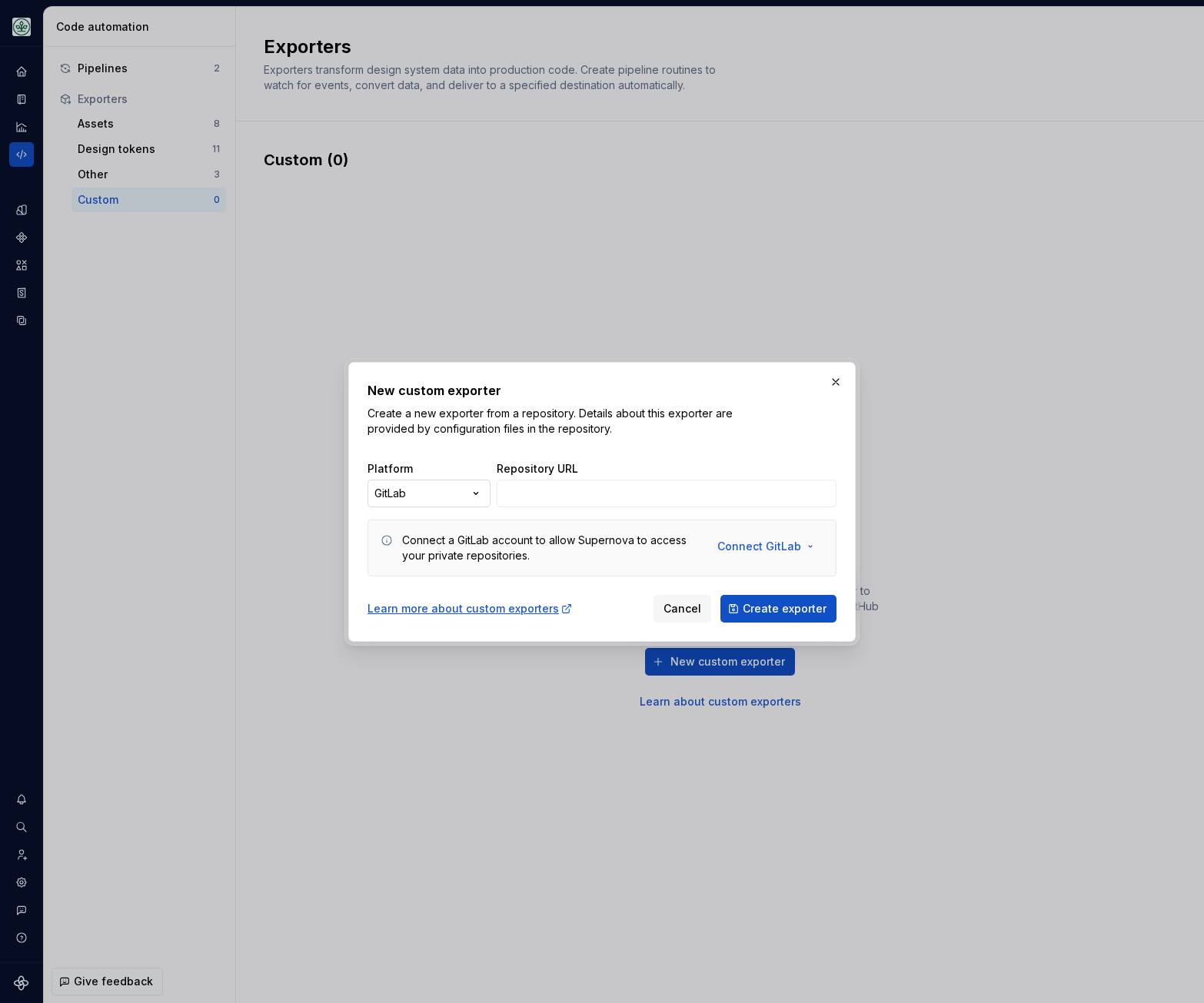
click at [443, 504] on div "New custom exporter Create a new exporter from a repository. Details about this…" at bounding box center [602, 502] width 1204 height 1003
click at [789, 551] on span "Connect GitLab" at bounding box center [759, 547] width 84 height 15
click at [772, 606] on span "Add a personal access token" at bounding box center [818, 604] width 157 height 15
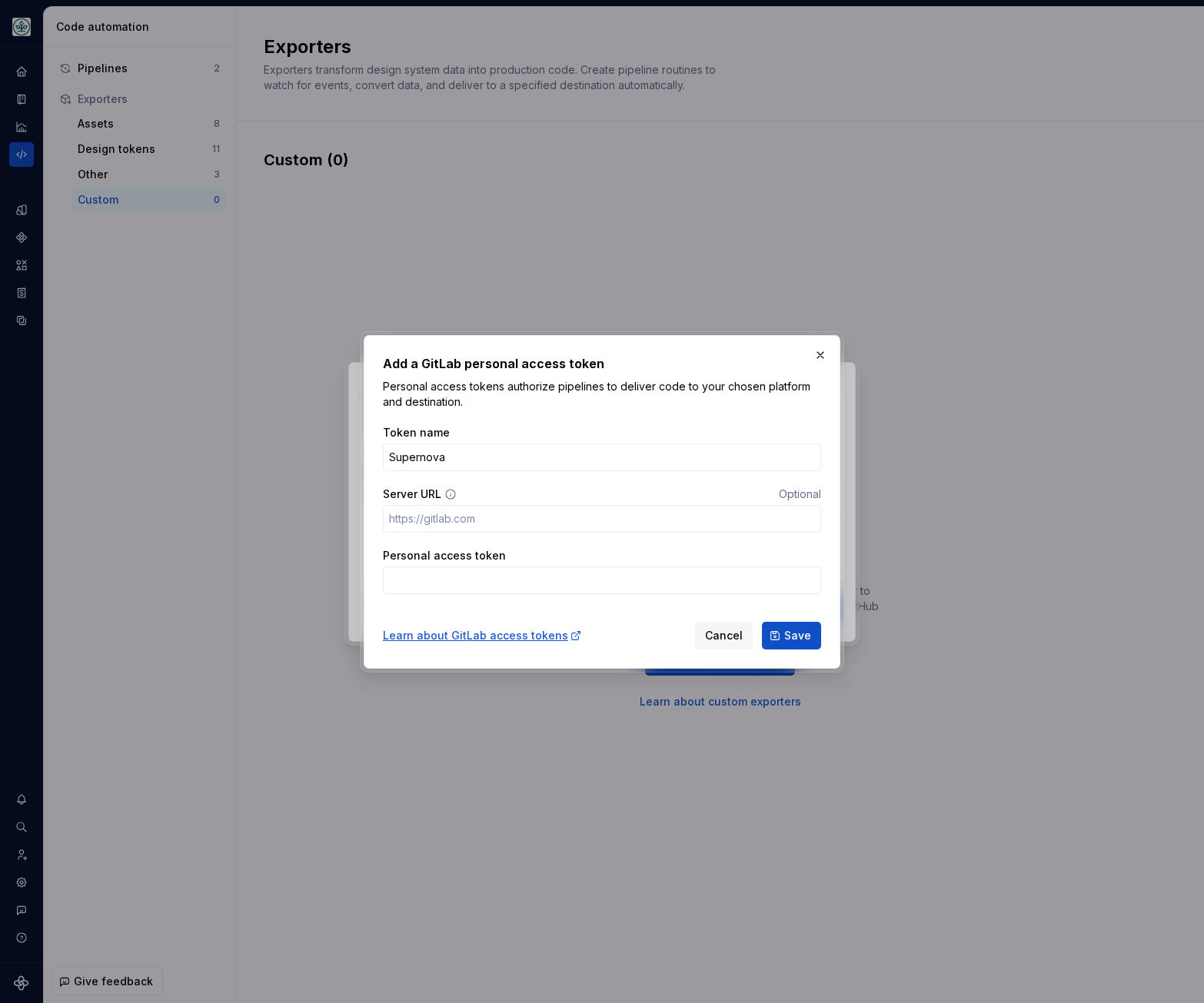
type input "Supernova"
click at [470, 516] on input "Server URL" at bounding box center [602, 518] width 438 height 28
paste input "[URL][DOMAIN_NAME]"
type input "[URL][DOMAIN_NAME]"
click at [509, 585] on input "Personal access token" at bounding box center [602, 580] width 438 height 28
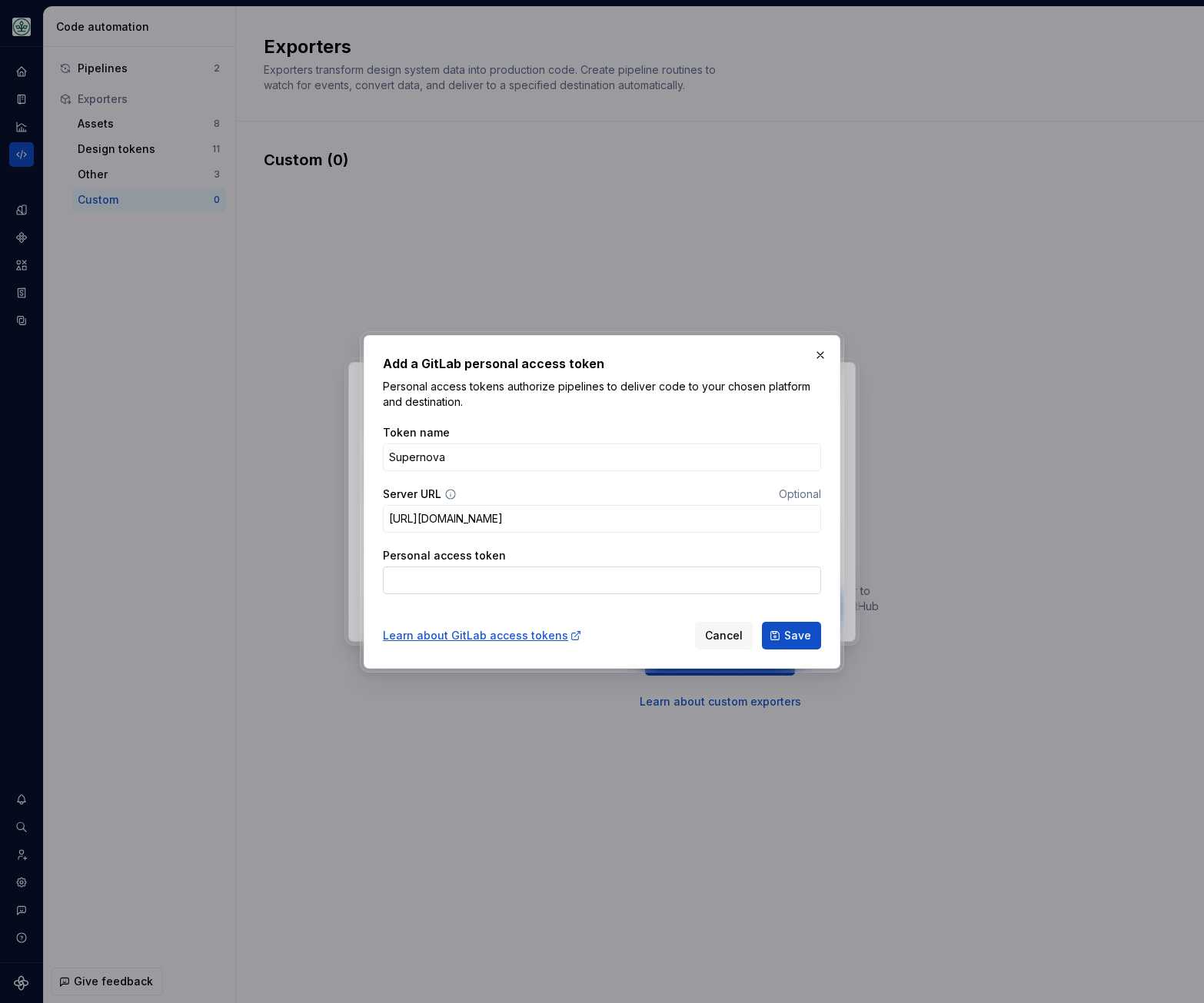
click at [505, 590] on input "Personal access token" at bounding box center [602, 580] width 438 height 28
paste input "glpat-X4yizhjjMMpFCuGYZi9D"
type input "glpat-X4yizhjjMMpFCuGYZi9D"
click at [788, 634] on span "Save" at bounding box center [797, 636] width 27 height 15
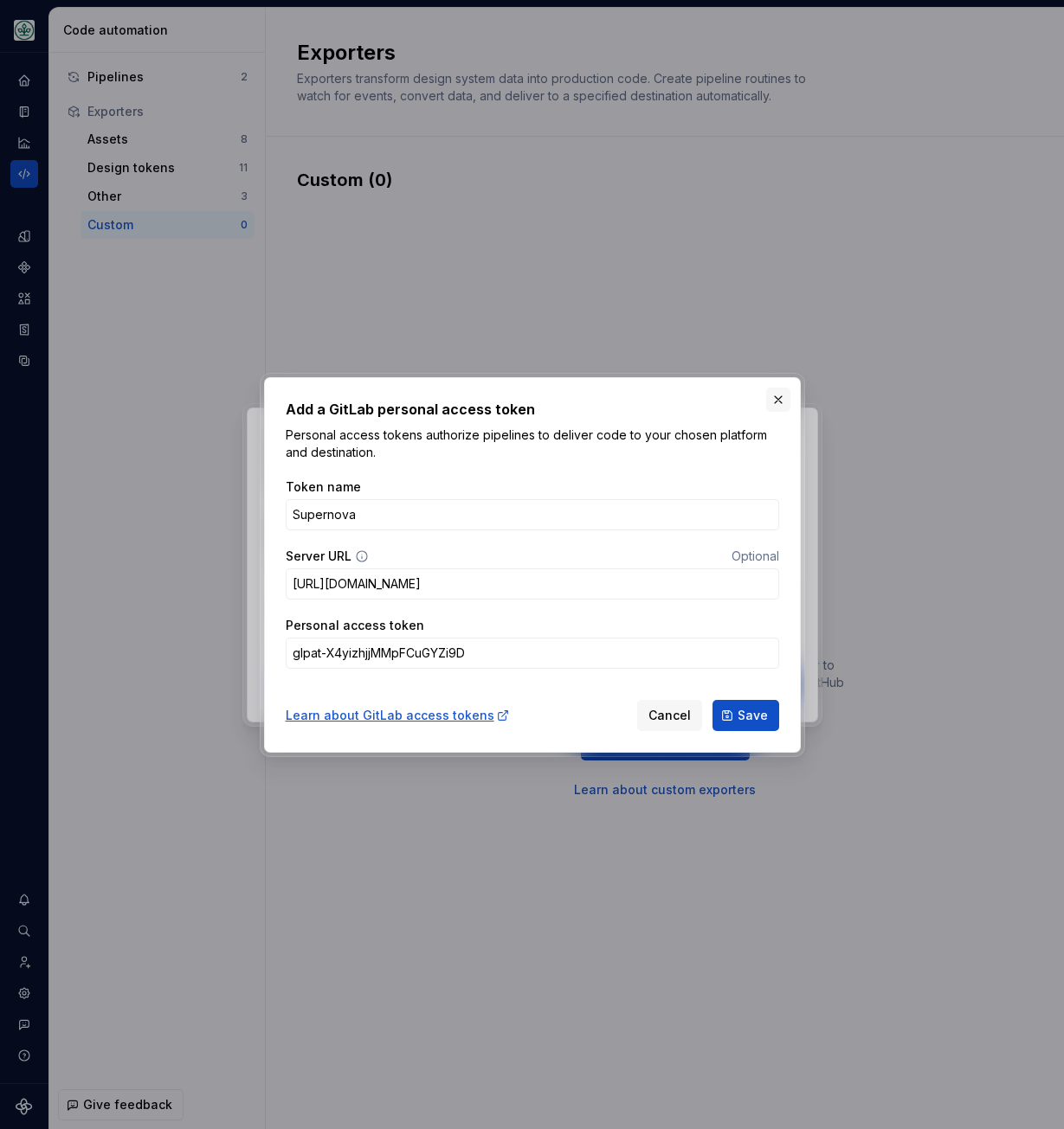
click at [784, 398] on button "button" at bounding box center [778, 400] width 24 height 24
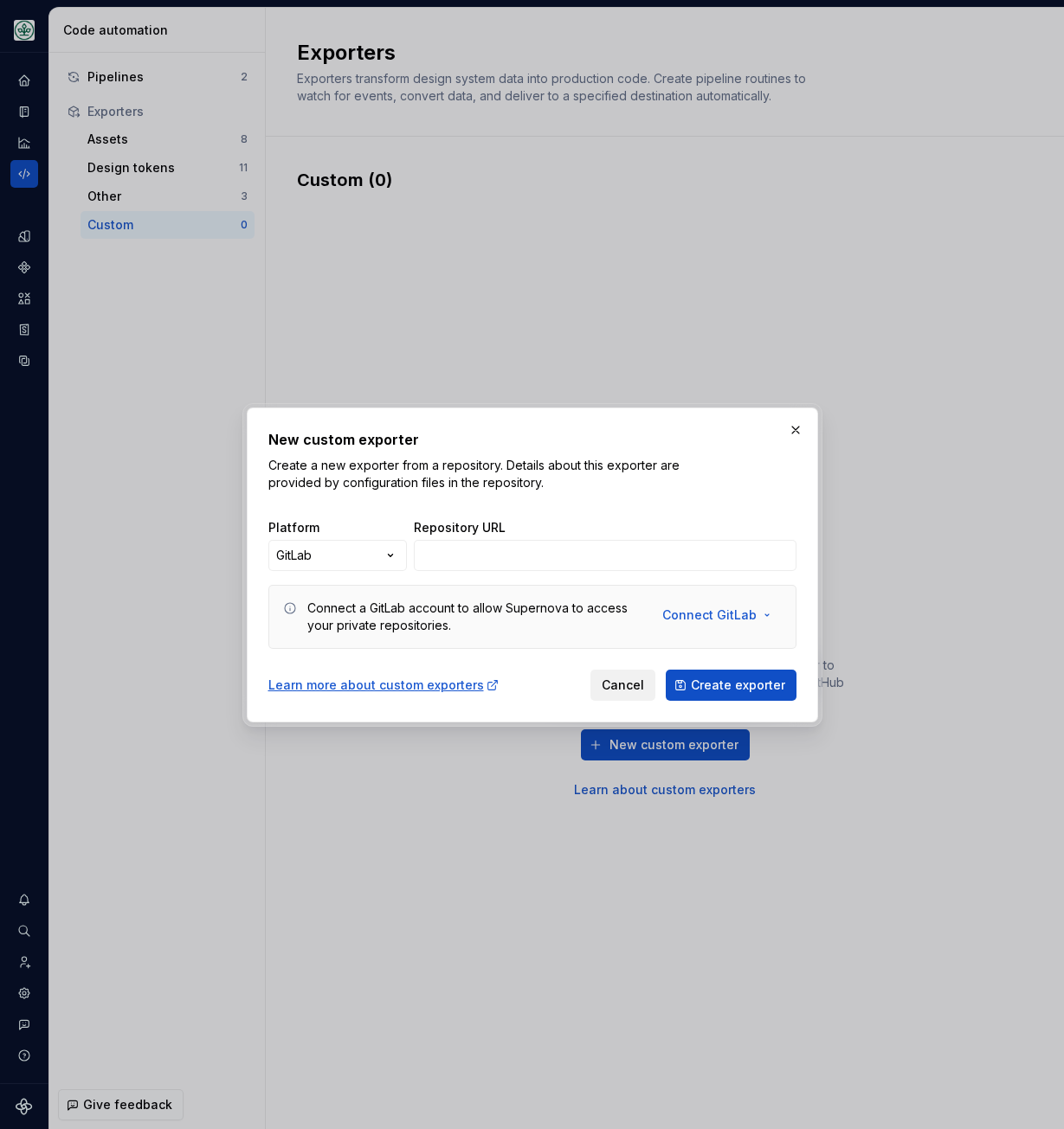
click at [632, 683] on span "Cancel" at bounding box center [622, 685] width 42 height 17
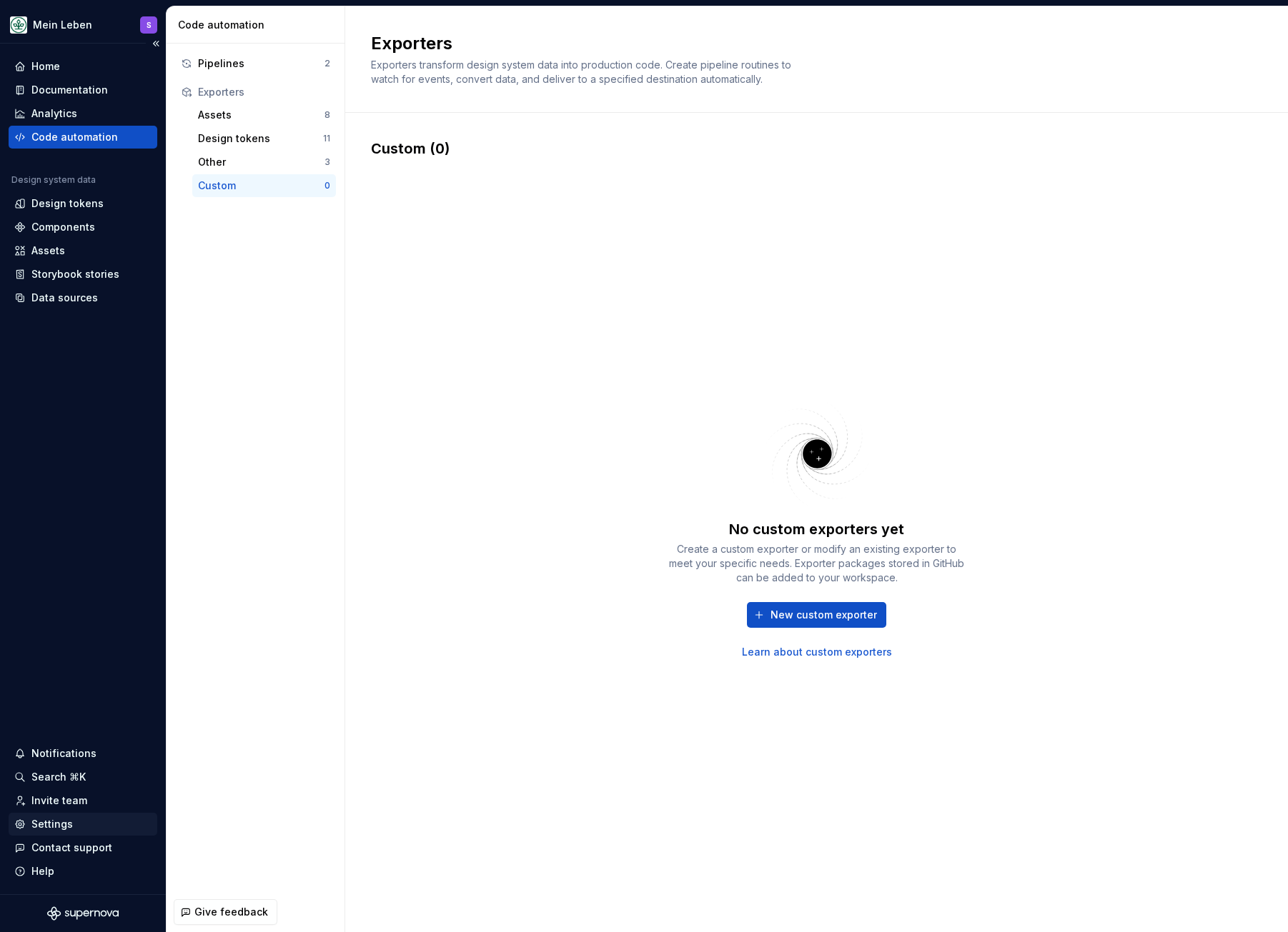
click at [88, 825] on div "Settings" at bounding box center [82, 824] width 138 height 14
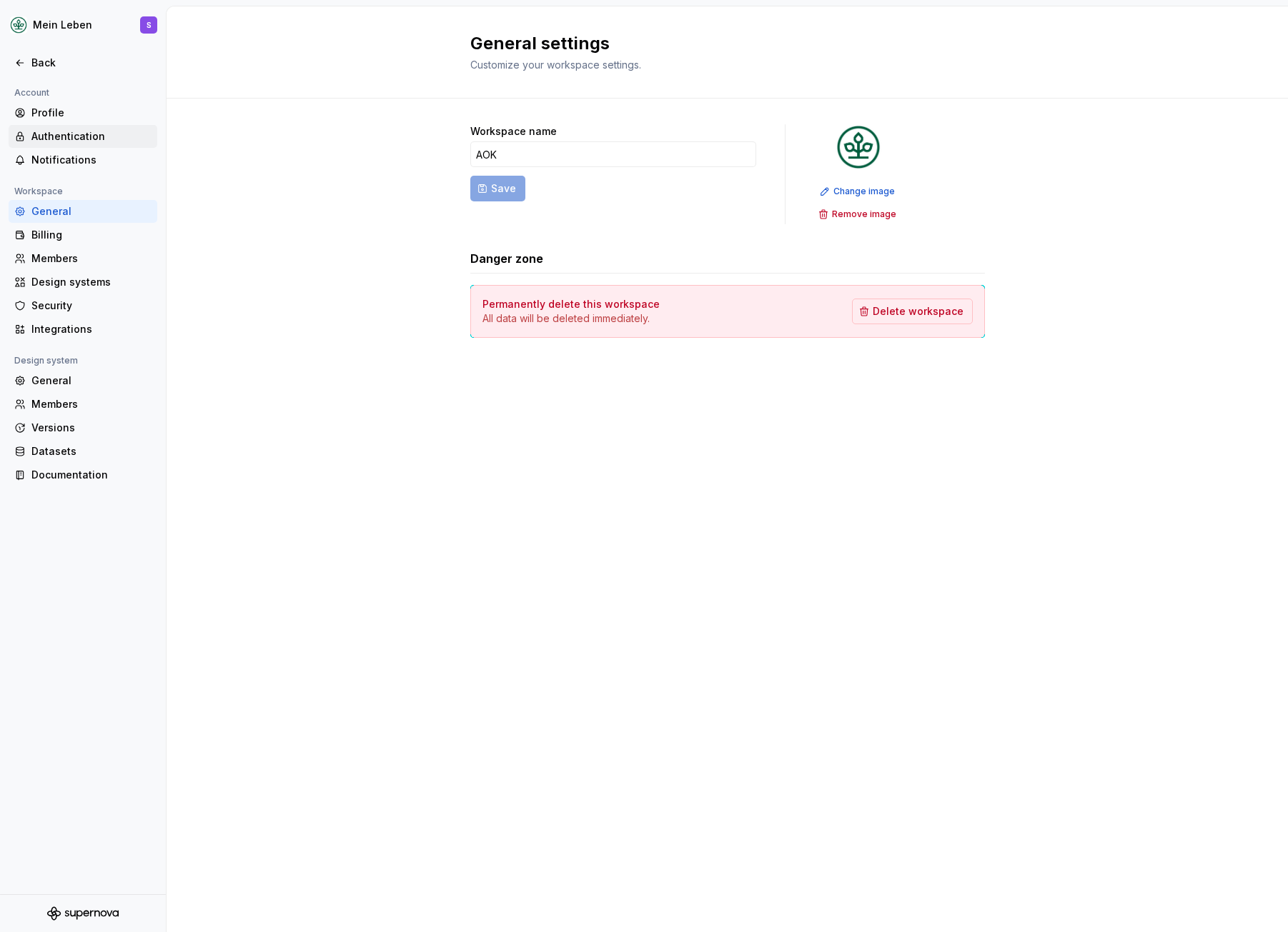
click at [88, 130] on div "Authentication" at bounding box center [91, 136] width 120 height 14
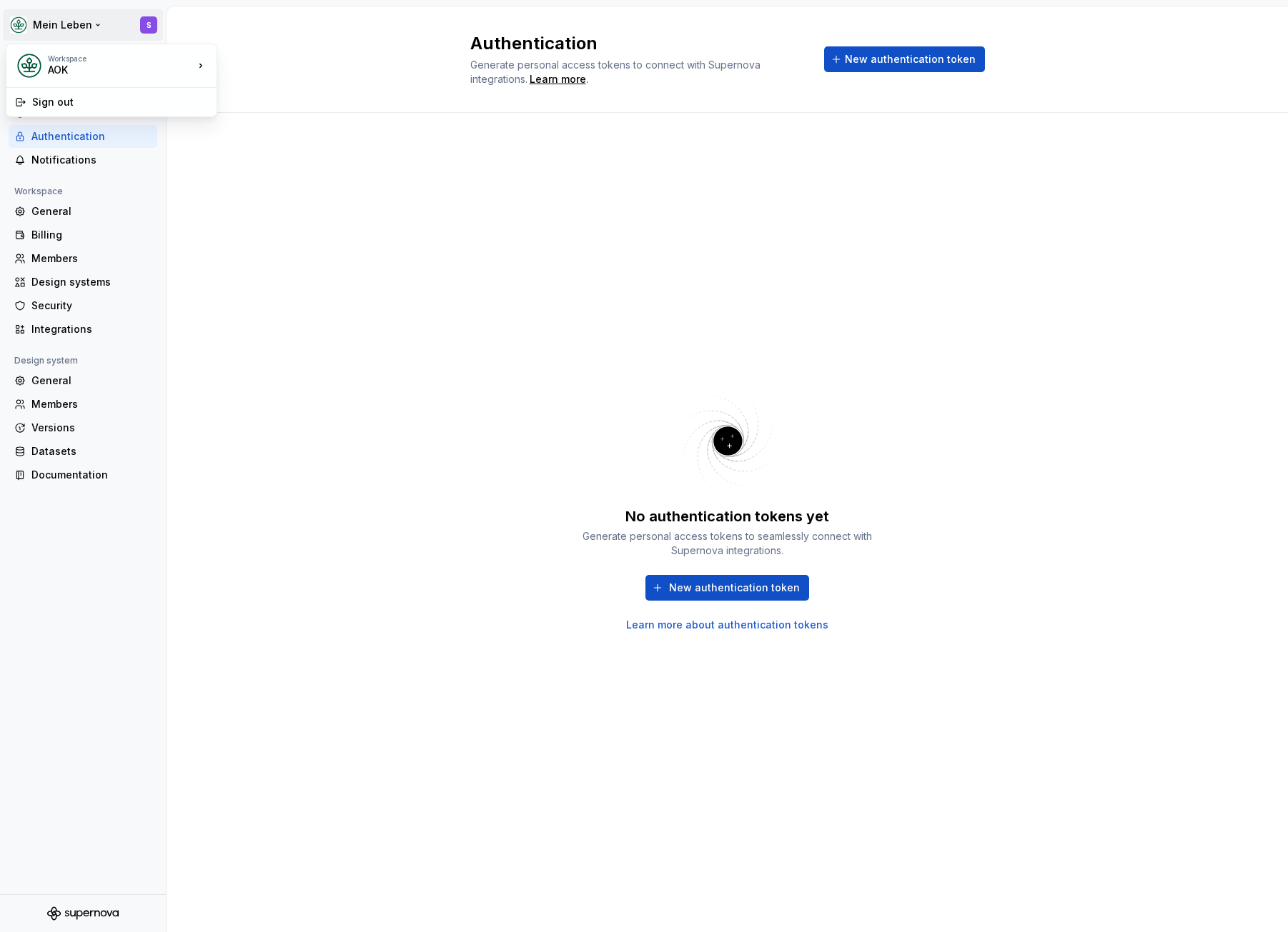
click at [71, 25] on html "Mein Leben S Back Account Profile Authentication Notifications Workspace Genera…" at bounding box center [644, 466] width 1288 height 932
click at [322, 65] on div "AOK" at bounding box center [287, 62] width 93 height 14
click at [64, 57] on div "Back" at bounding box center [91, 63] width 120 height 14
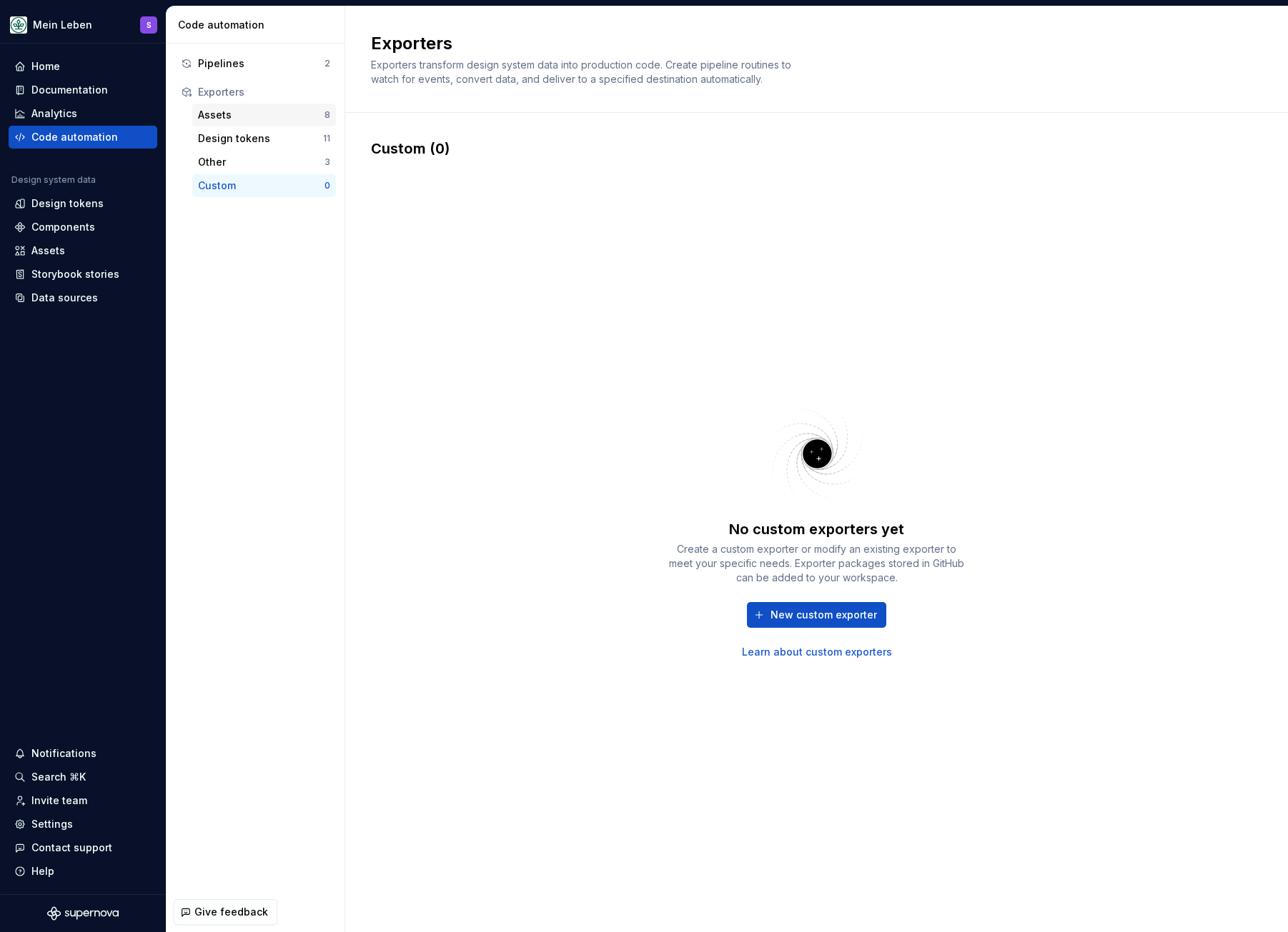
click at [258, 113] on div "Assets" at bounding box center [261, 115] width 127 height 14
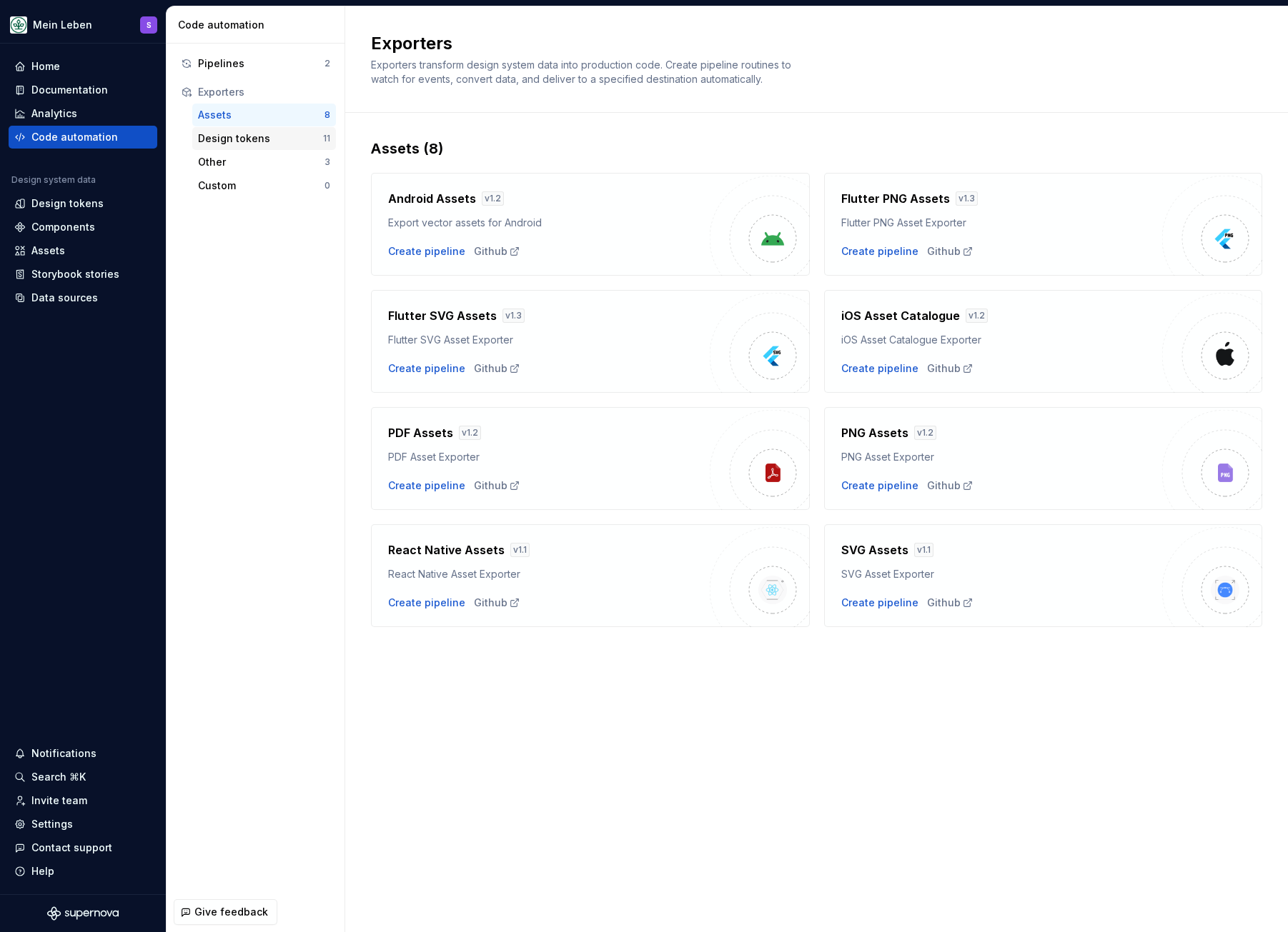
click at [254, 140] on div "Design tokens" at bounding box center [260, 138] width 125 height 14
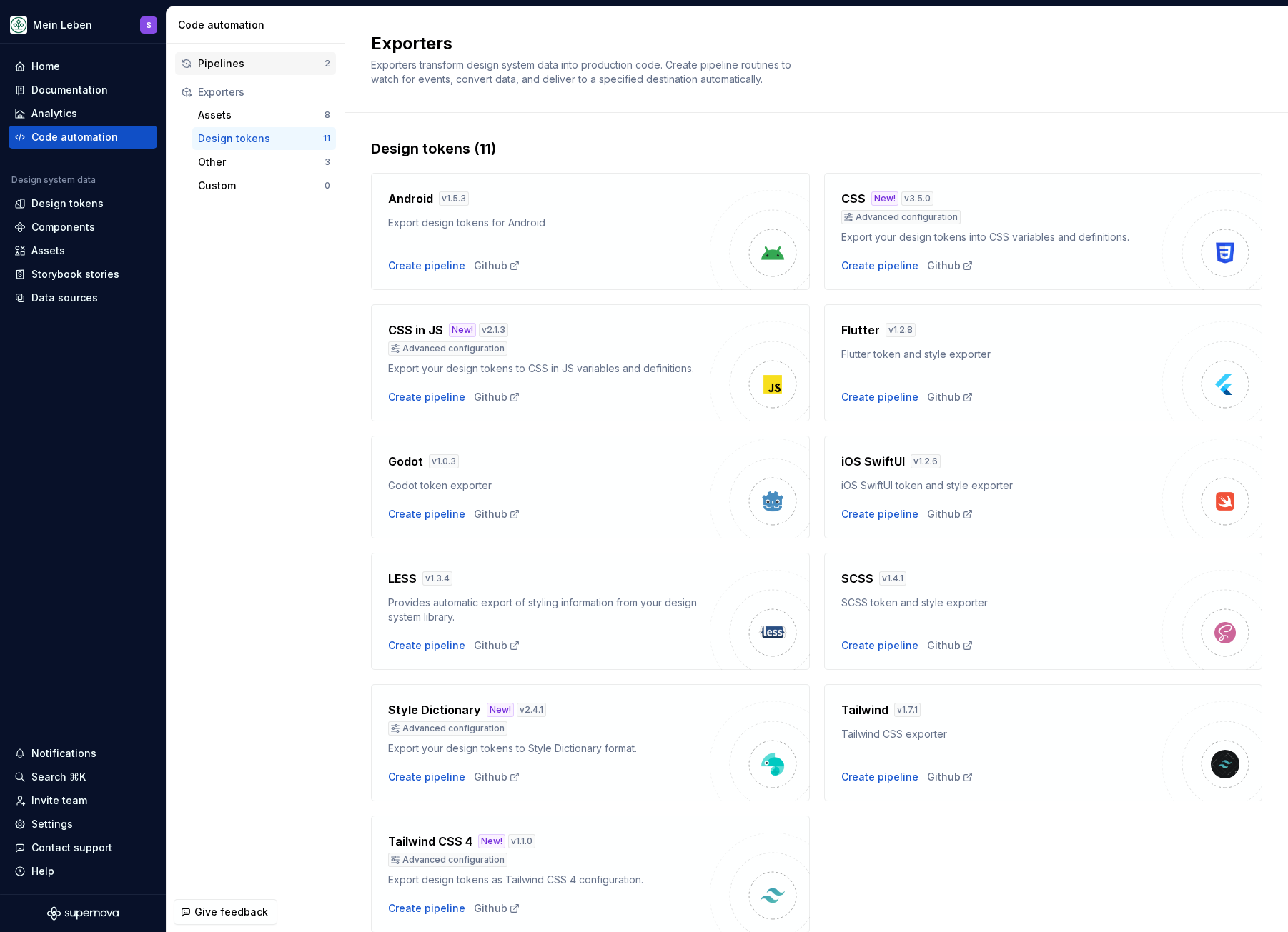
click at [260, 58] on div "Pipelines" at bounding box center [261, 64] width 127 height 14
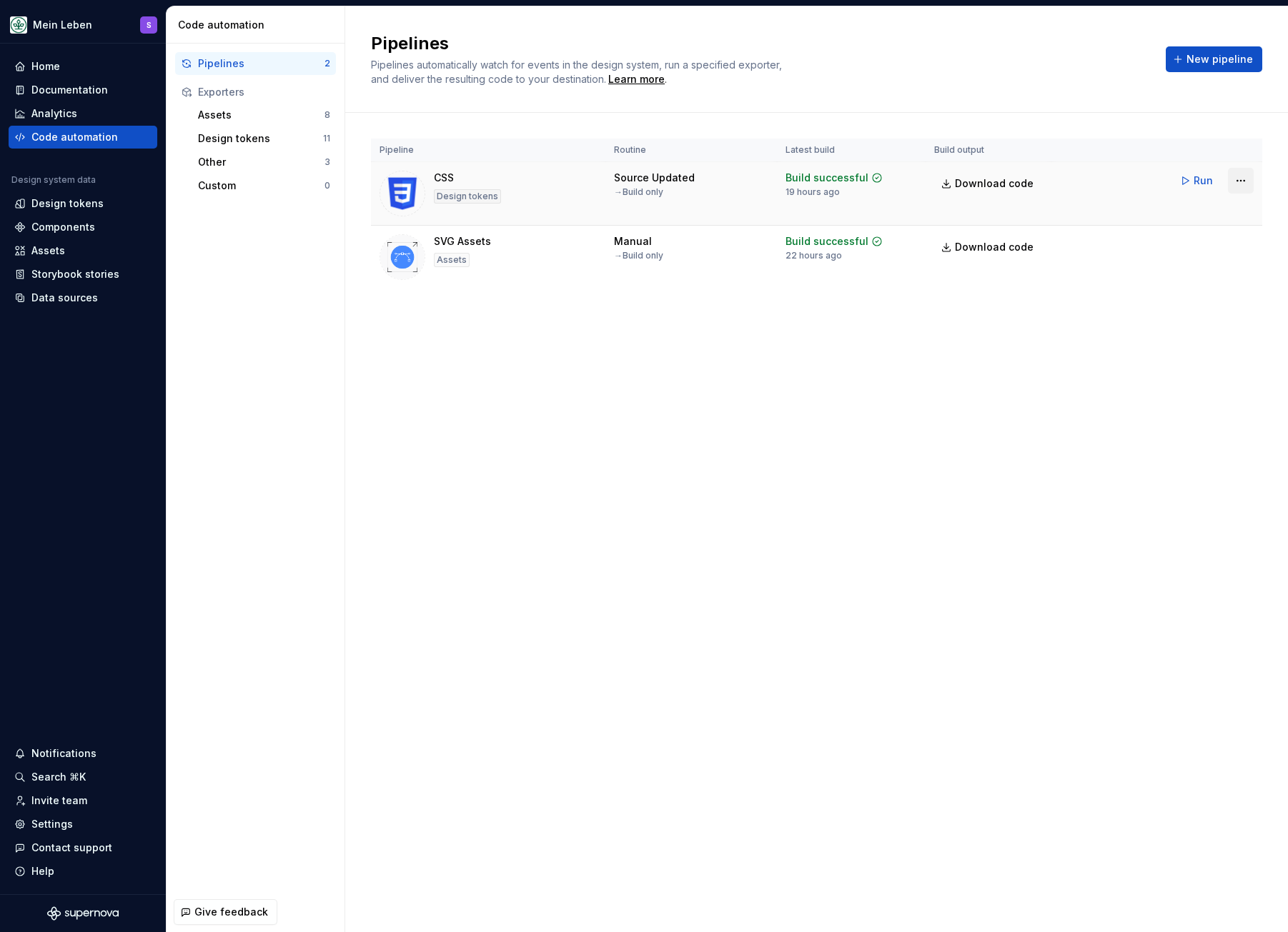
click at [1119, 179] on html "Mein Leben S Home Documentation Analytics Code automation Design system data De…" at bounding box center [644, 466] width 1288 height 932
click at [565, 324] on html "Mein Leben S Home Documentation Analytics Code automation Design system data De…" at bounding box center [644, 466] width 1288 height 932
click at [238, 112] on div "Assets" at bounding box center [261, 115] width 127 height 14
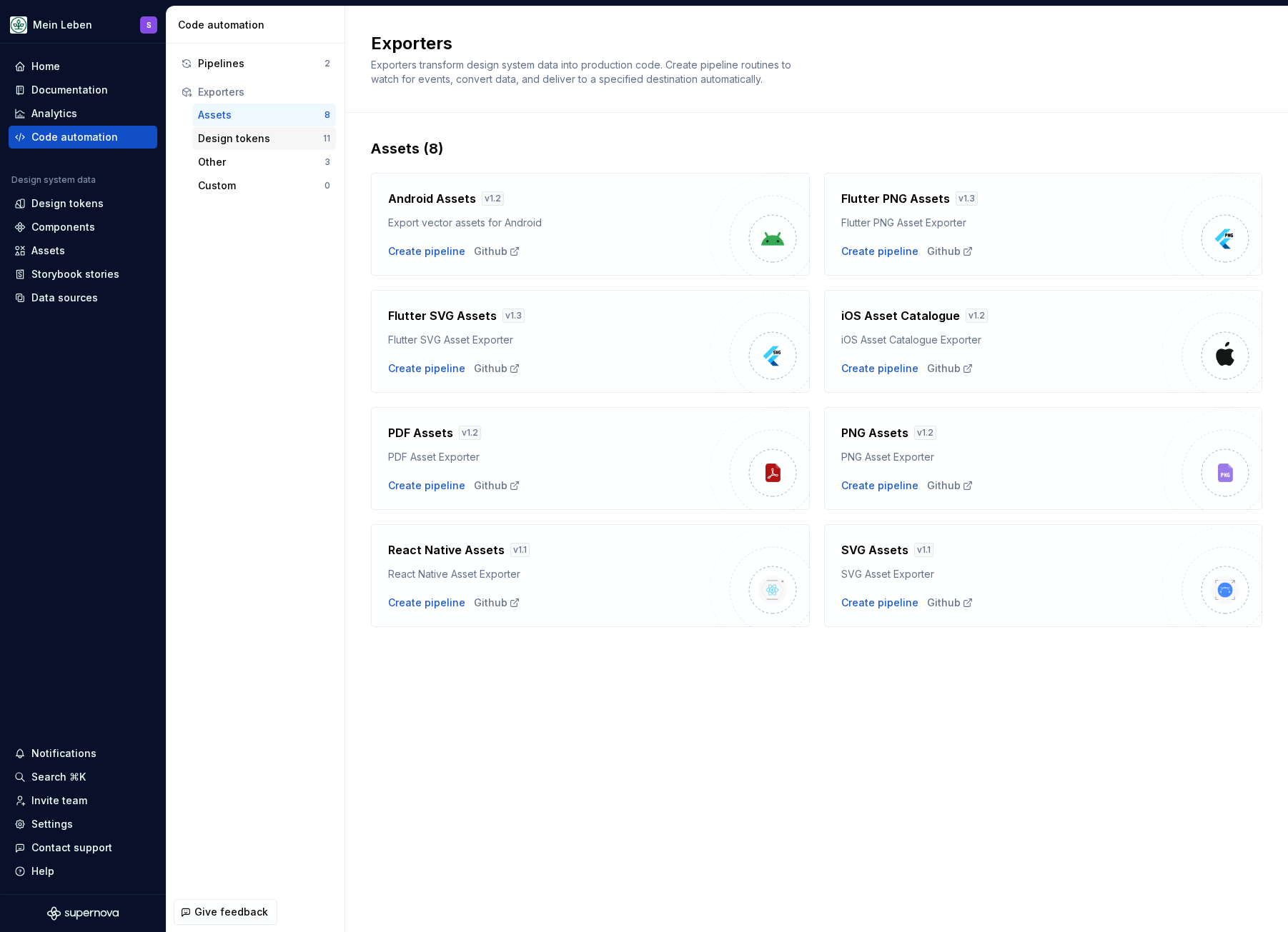
click at [231, 140] on div "Design tokens" at bounding box center [260, 138] width 125 height 14
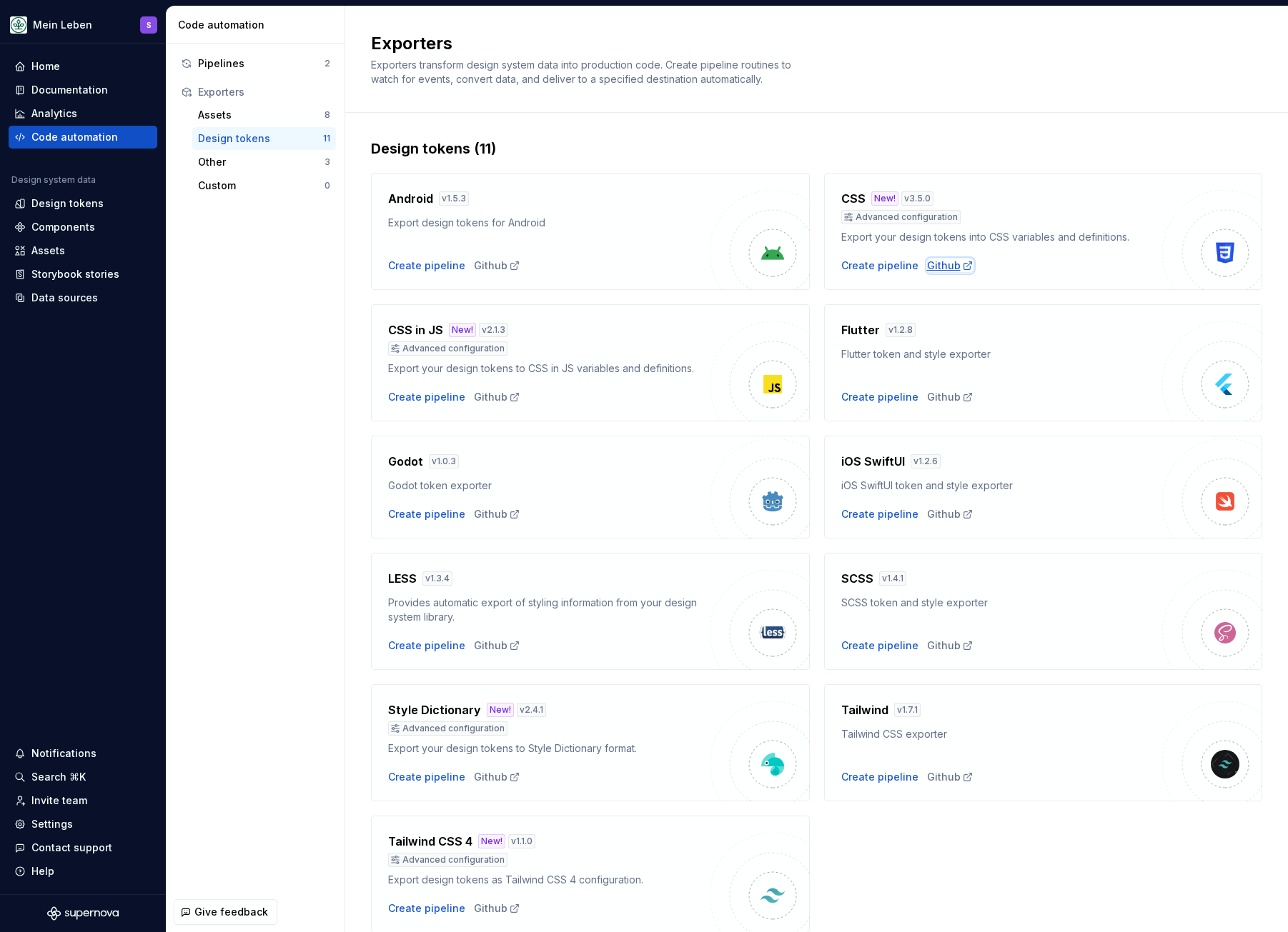
click at [941, 263] on div "Github" at bounding box center [950, 266] width 47 height 14
click at [63, 819] on div "Settings" at bounding box center [51, 824] width 41 height 14
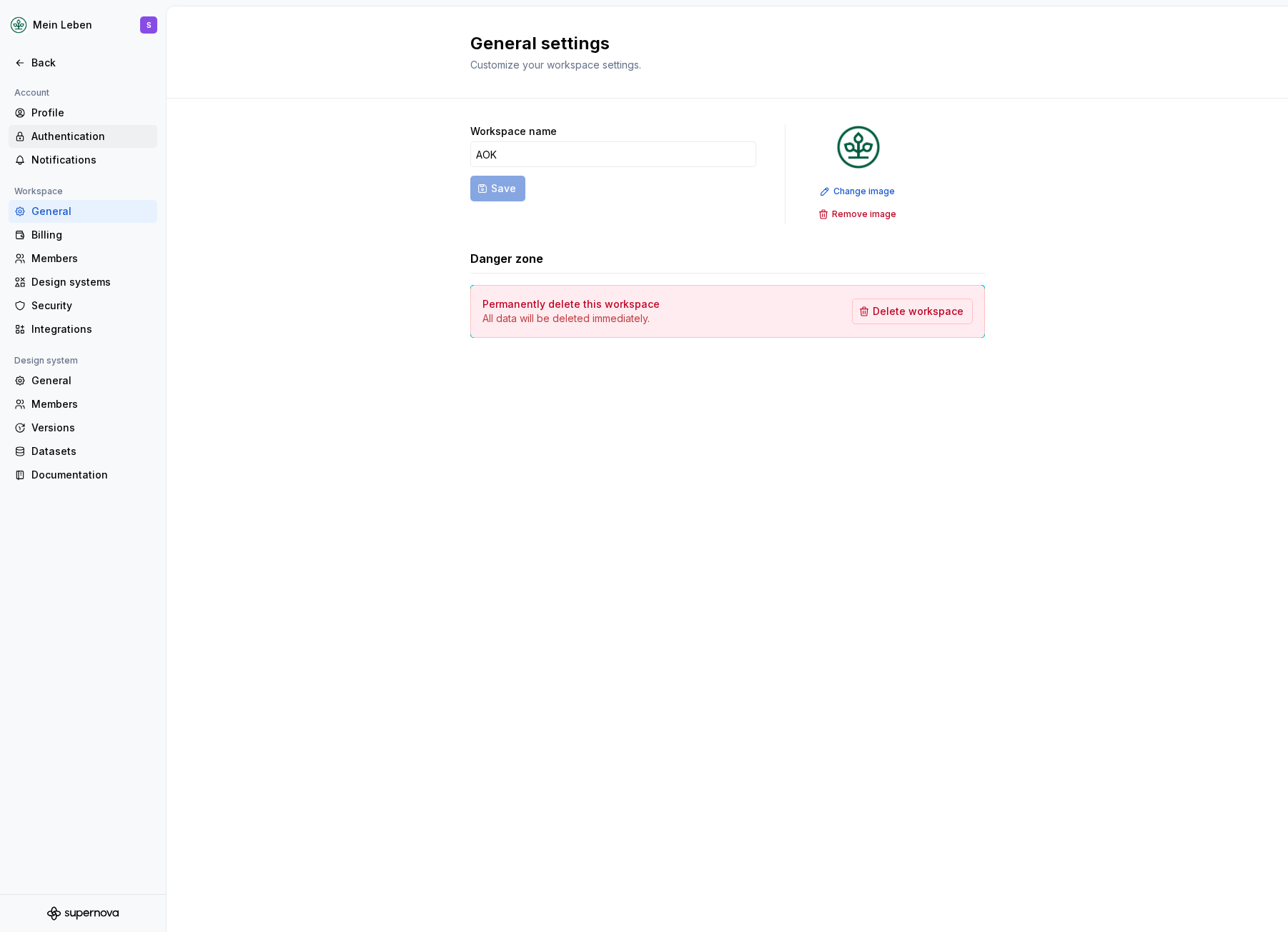
click at [76, 135] on div "Authentication" at bounding box center [91, 136] width 120 height 14
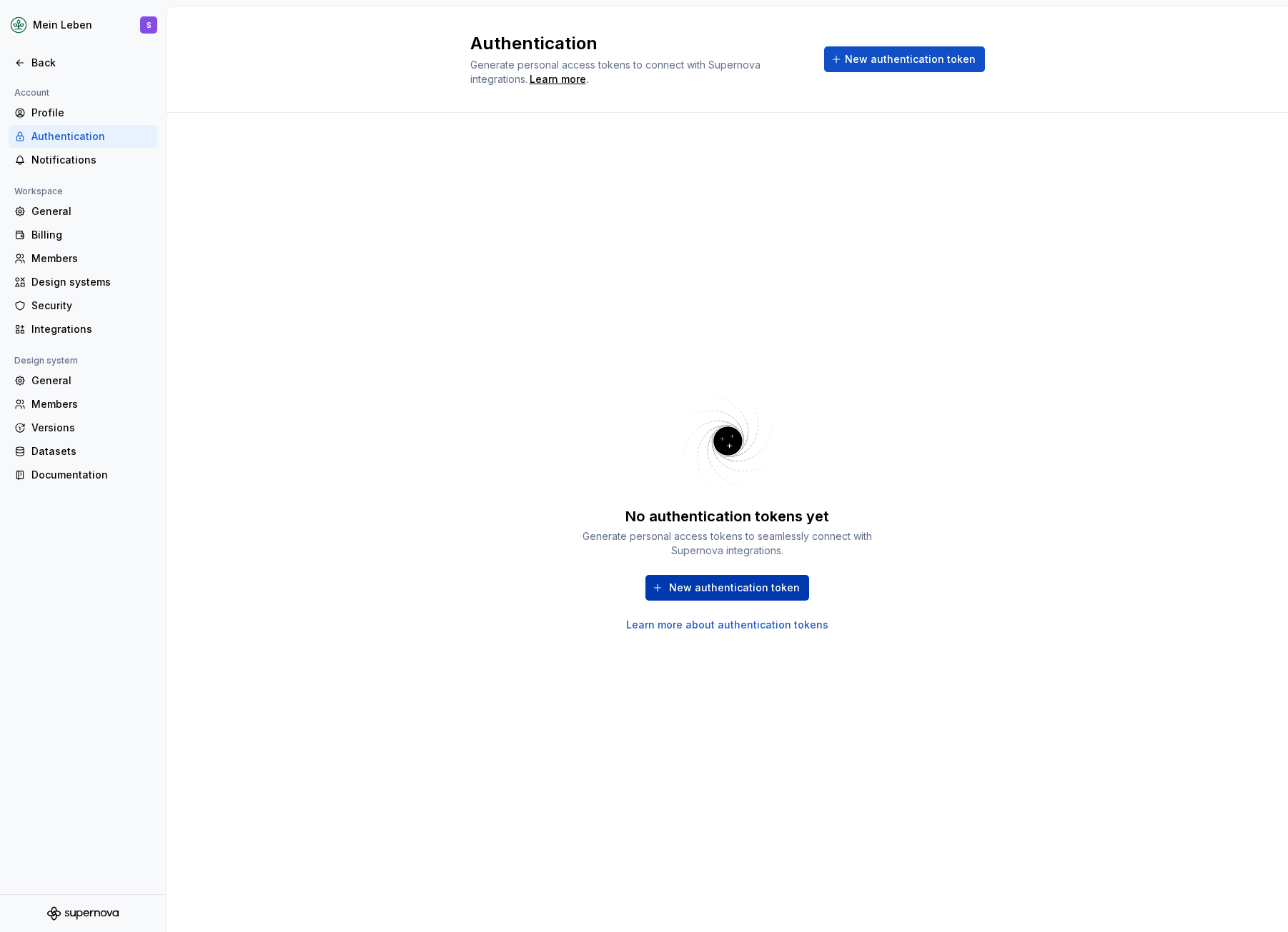
click at [741, 590] on span "New authentication token" at bounding box center [734, 588] width 131 height 14
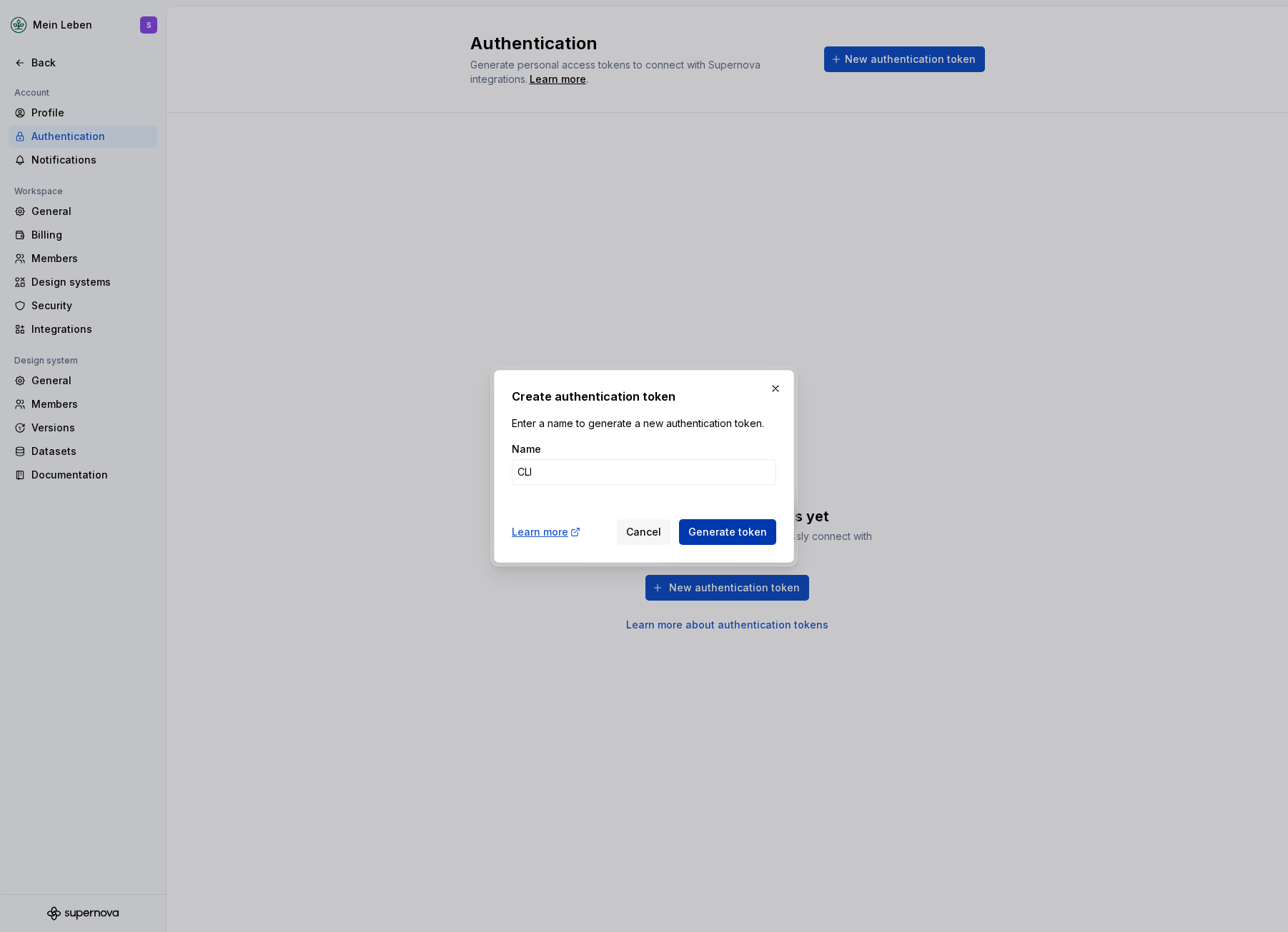
type input "CLI"
click at [728, 529] on span "Generate token" at bounding box center [727, 532] width 78 height 14
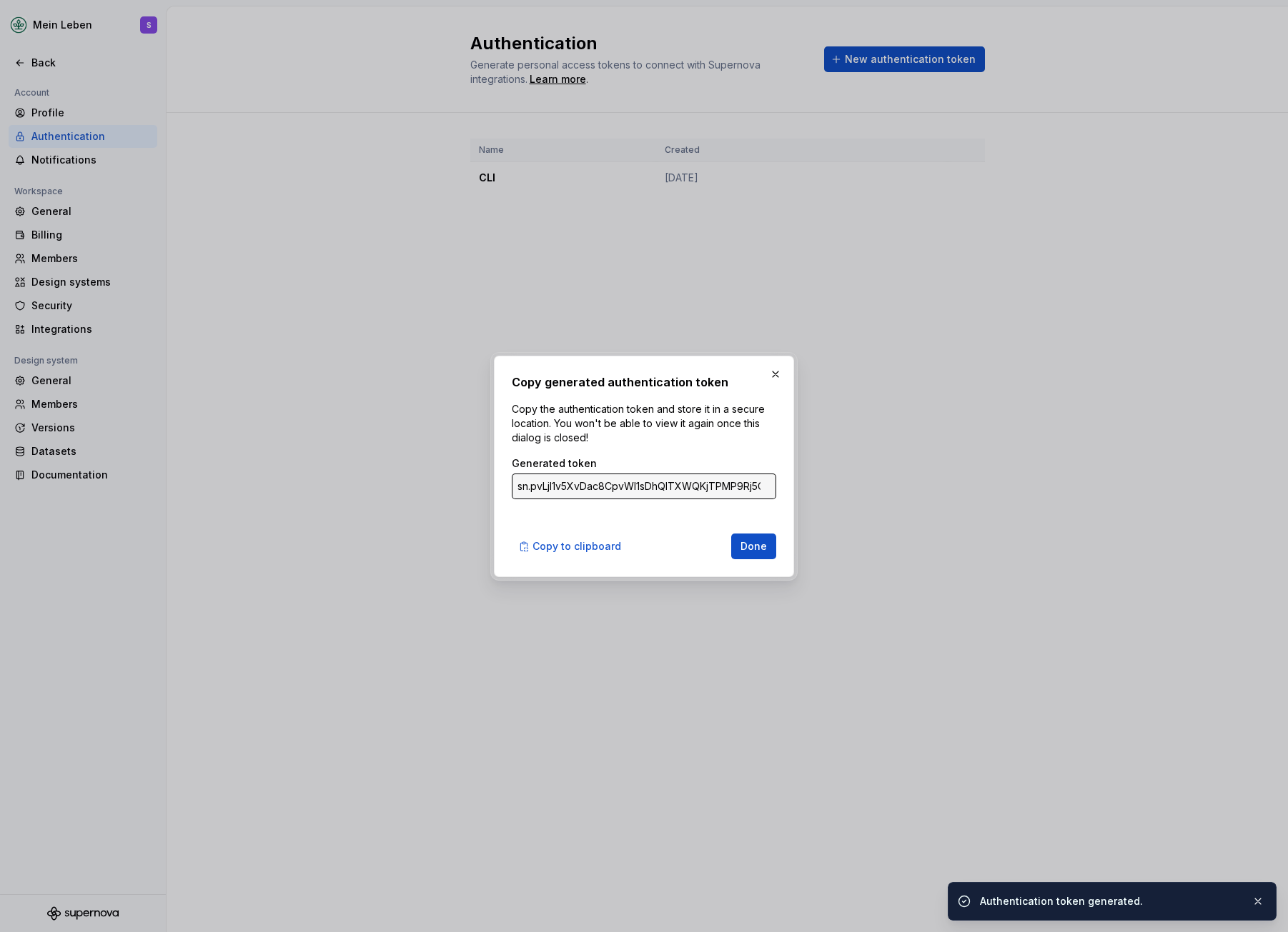
click at [608, 489] on input "sn.pvLjI1v5XvDac8CpvWl1sDhQlTXWQKjTPMP9Rj5G5qWDBXw1Xzr3GTIzpRJz36tHt9XoIa75XHzP…" at bounding box center [644, 486] width 264 height 26
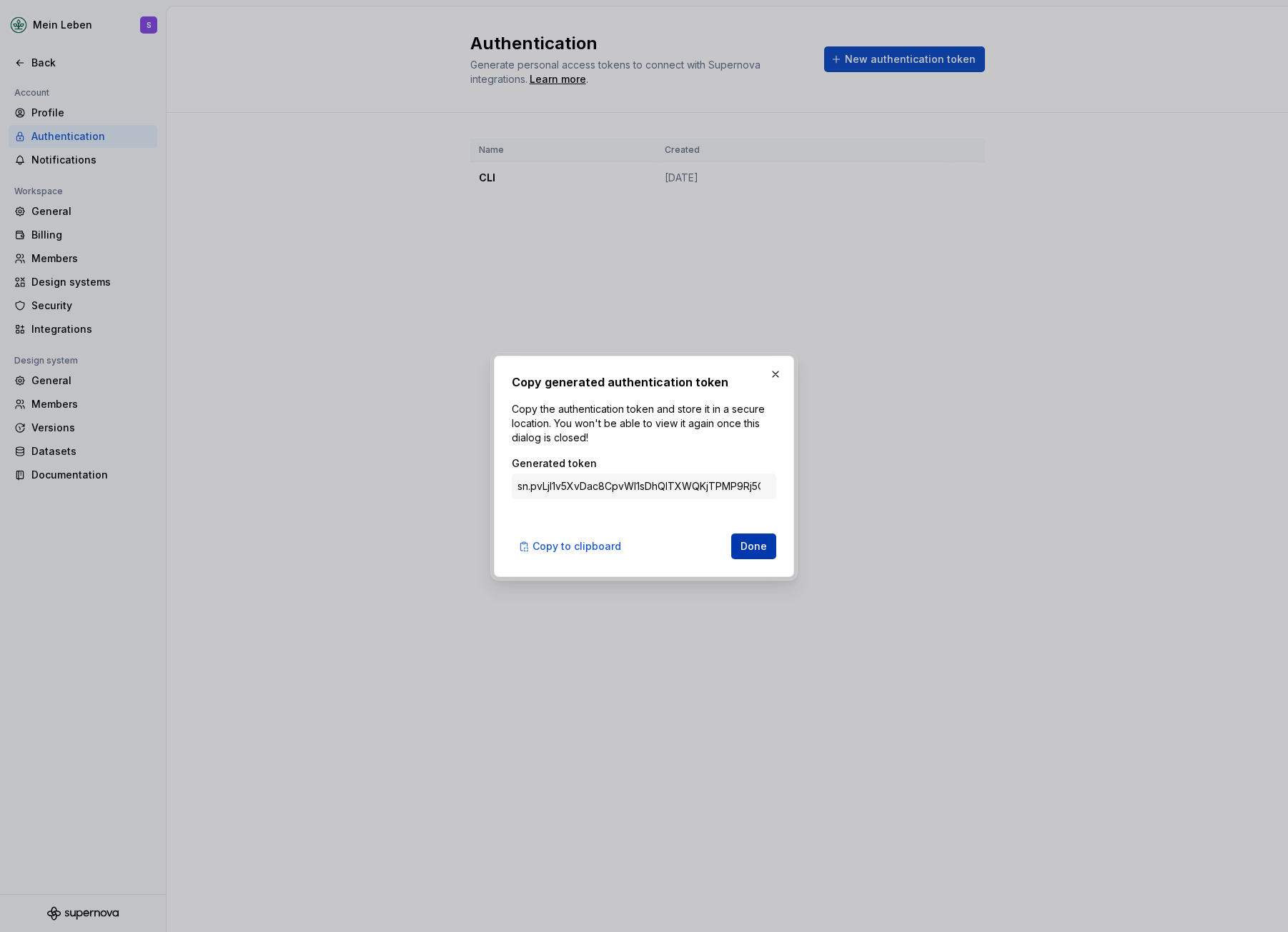
click at [771, 548] on button "Done" at bounding box center [754, 546] width 45 height 26
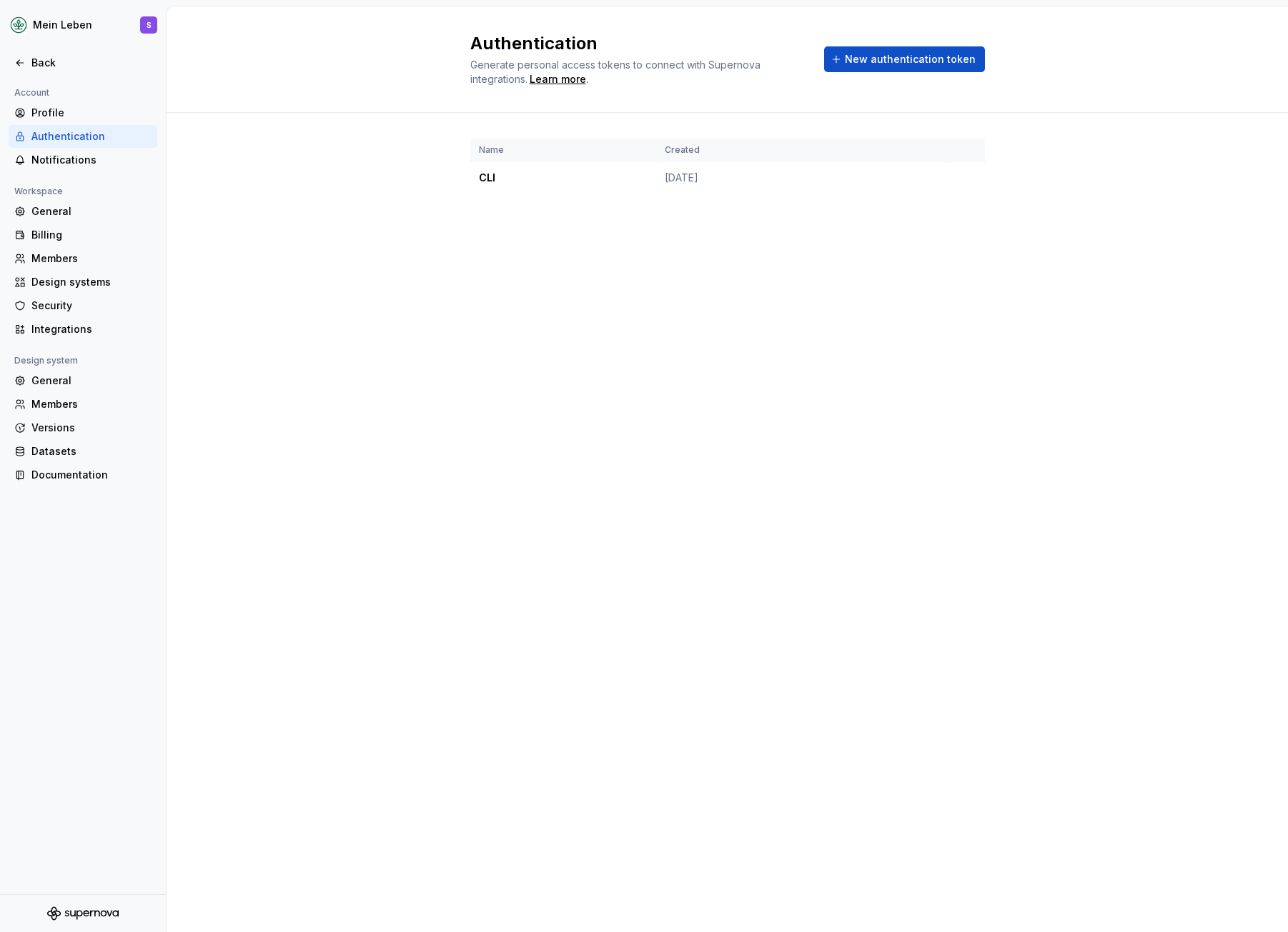
click at [742, 335] on div "Authentication Generate personal access tokens to connect with Supernova integr…" at bounding box center [726, 469] width 1121 height 926
click at [44, 67] on div "Back" at bounding box center [91, 63] width 120 height 14
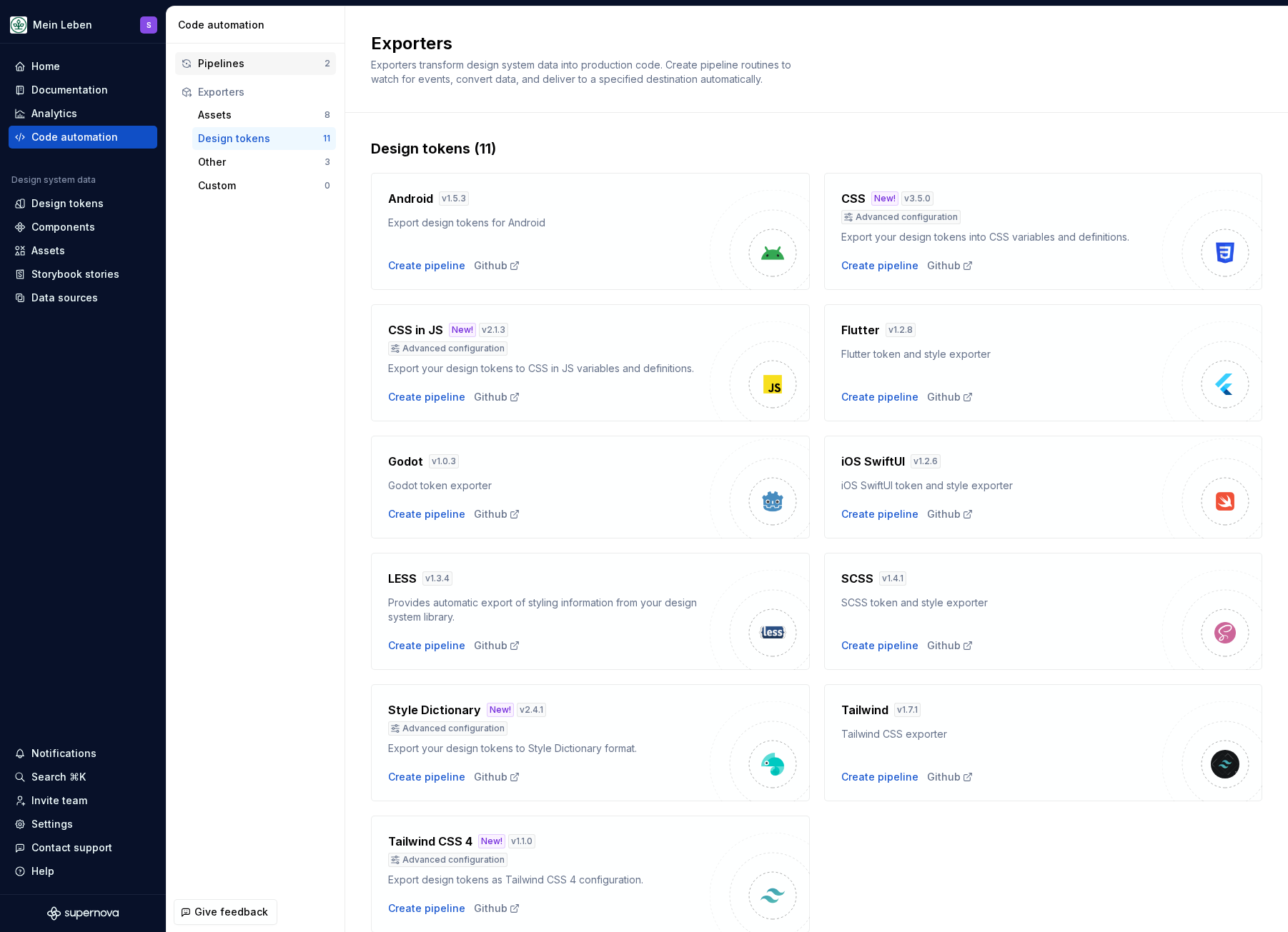
click at [258, 64] on div "Pipelines" at bounding box center [261, 64] width 127 height 14
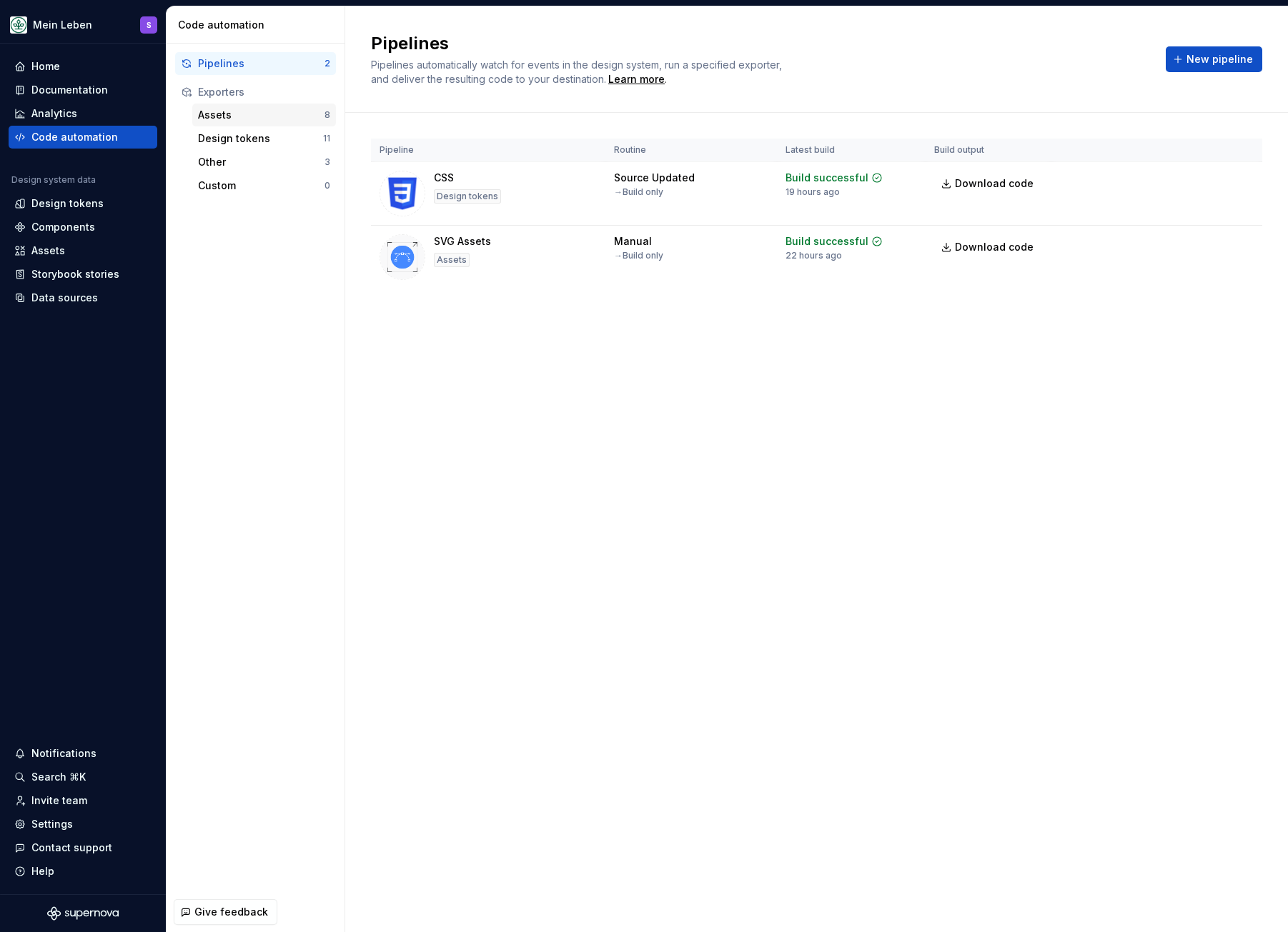
click at [238, 116] on div "Assets" at bounding box center [261, 115] width 127 height 14
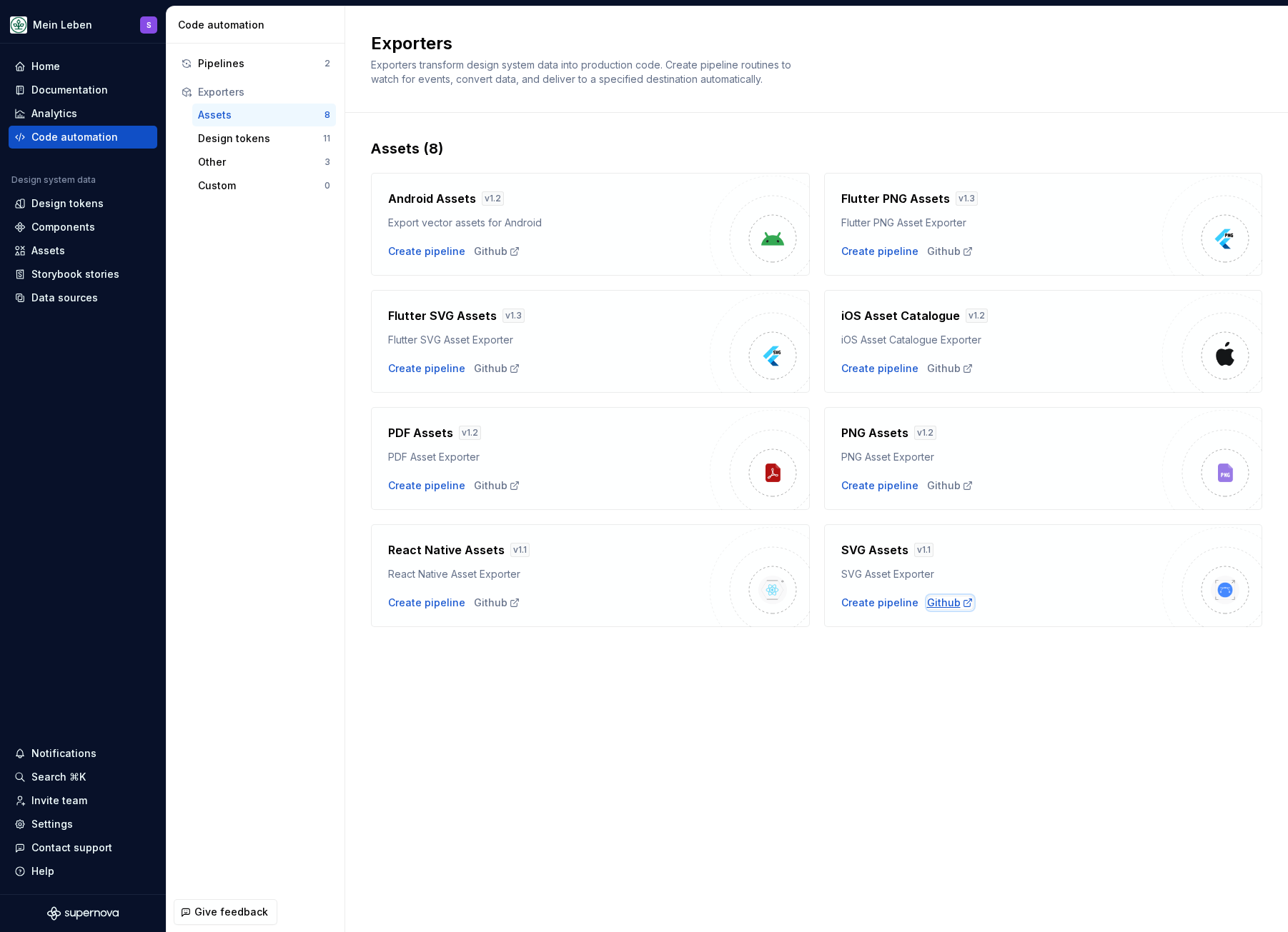
click at [945, 596] on div "Github" at bounding box center [950, 603] width 47 height 14
